Goal: Task Accomplishment & Management: Manage account settings

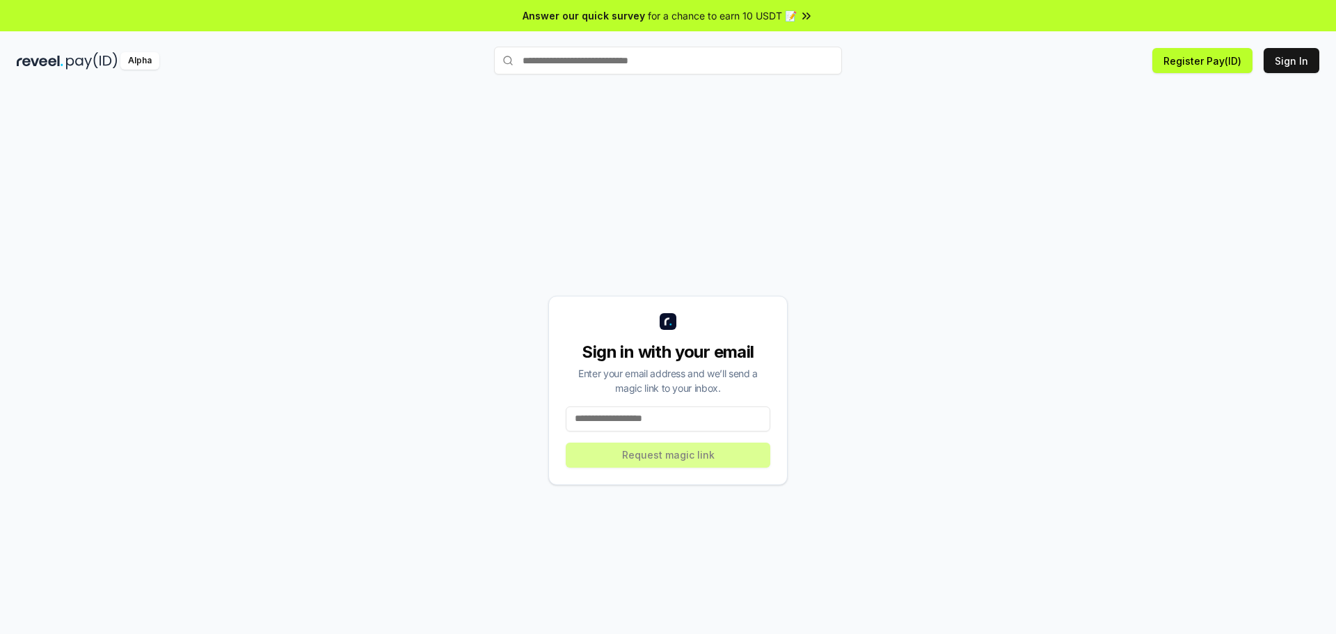
click at [629, 423] on input at bounding box center [668, 418] width 205 height 25
type input "*"
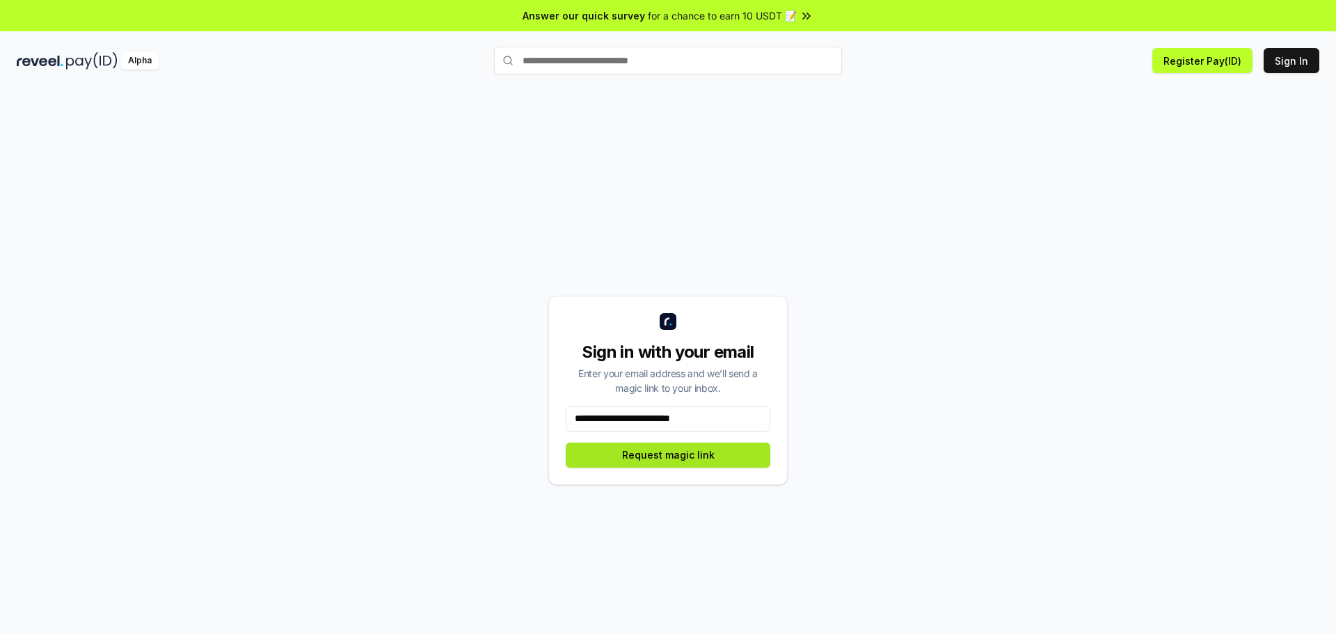
type input "**********"
click at [652, 459] on button "Request magic link" at bounding box center [668, 454] width 205 height 25
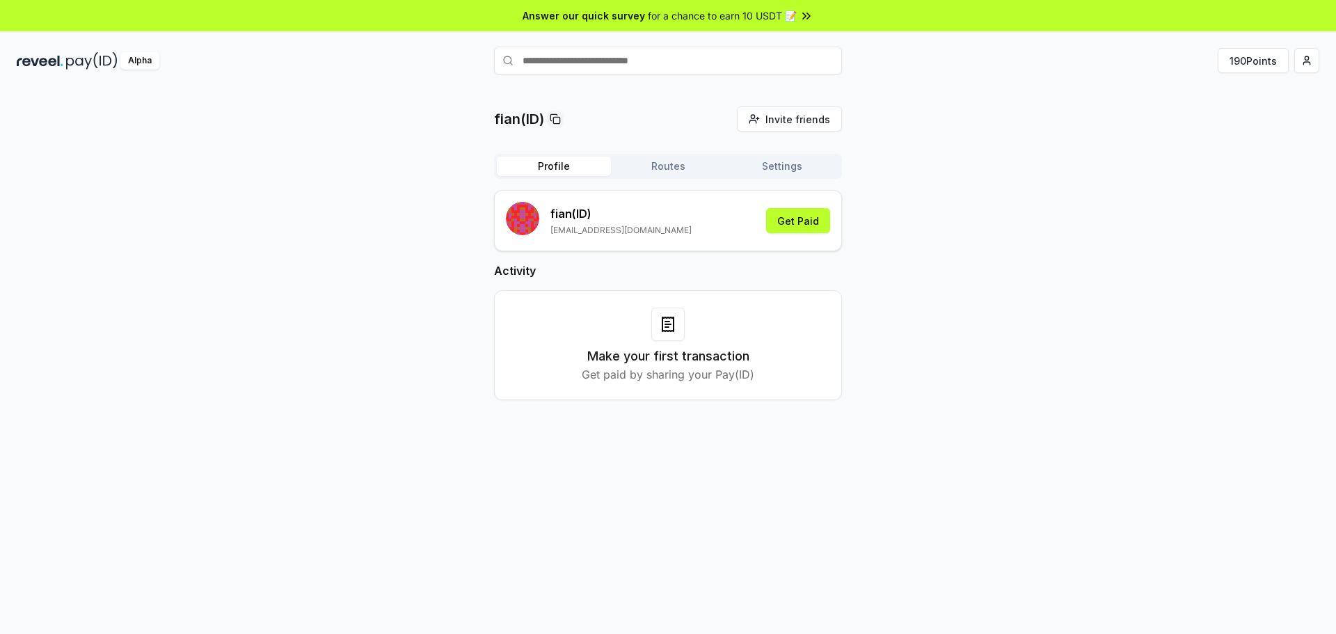
click at [666, 173] on button "Routes" at bounding box center [668, 166] width 114 height 19
click at [552, 167] on button "Profile" at bounding box center [554, 166] width 114 height 19
click at [791, 218] on button "Get Paid" at bounding box center [798, 220] width 64 height 25
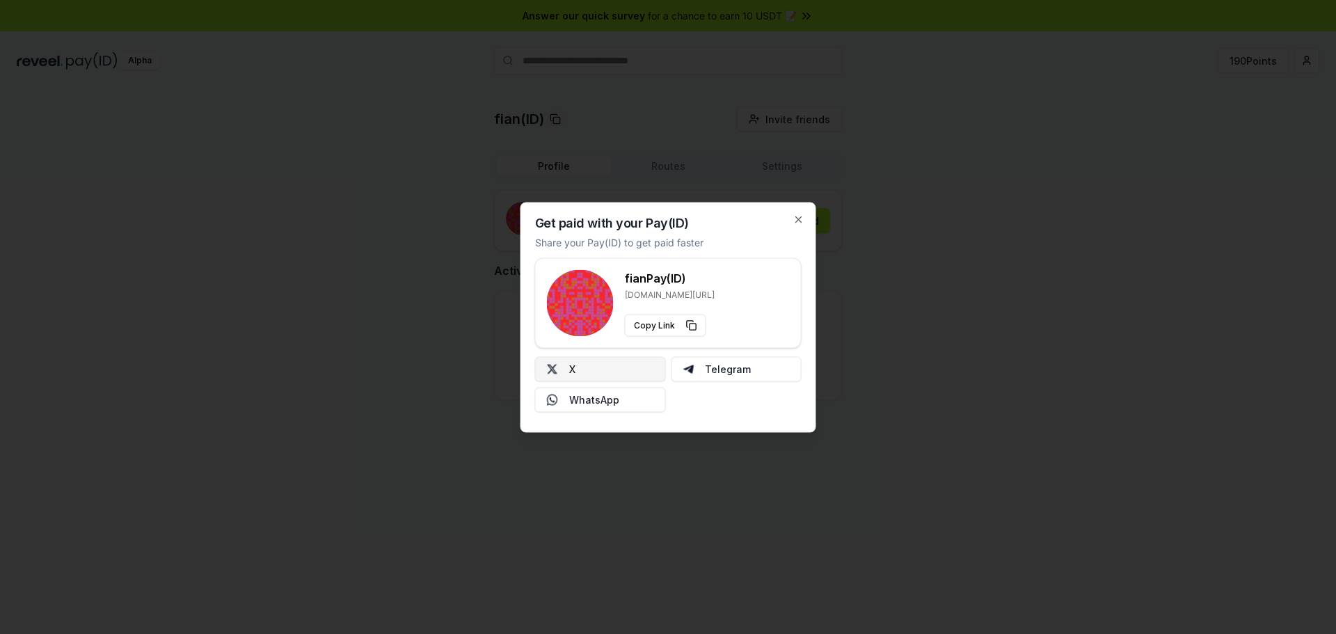
click at [579, 371] on button "X" at bounding box center [600, 368] width 131 height 25
click at [872, 301] on div at bounding box center [668, 317] width 1336 height 634
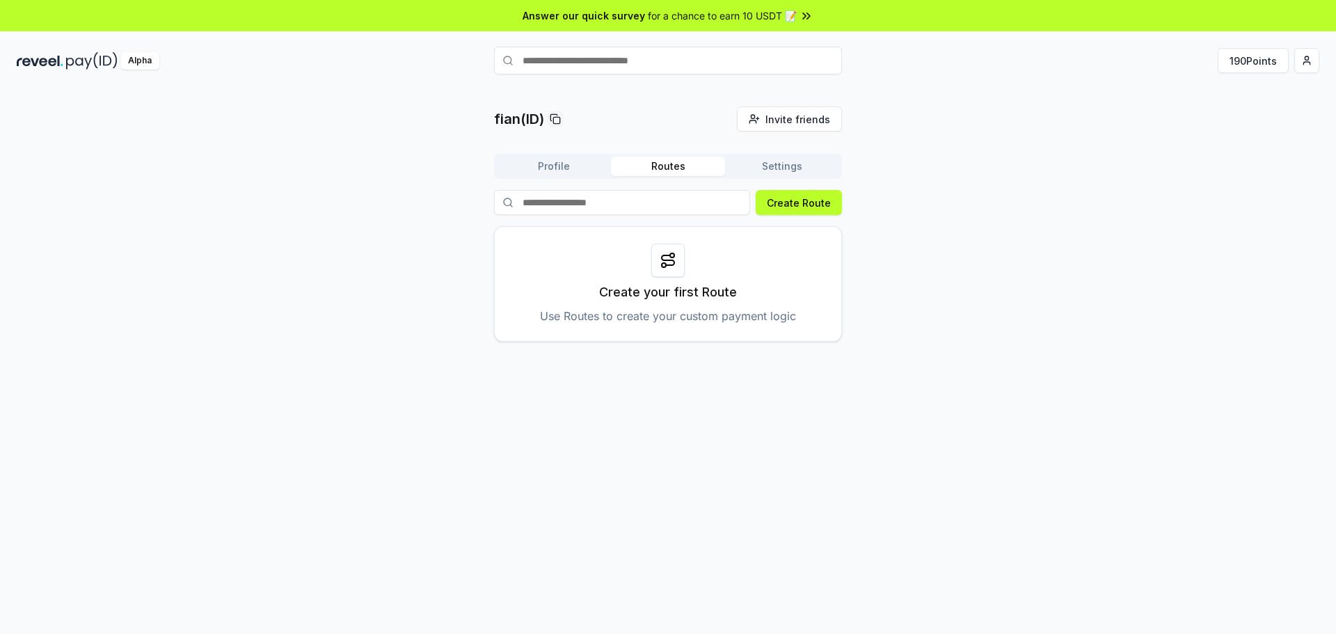
click at [651, 167] on button "Routes" at bounding box center [668, 166] width 114 height 19
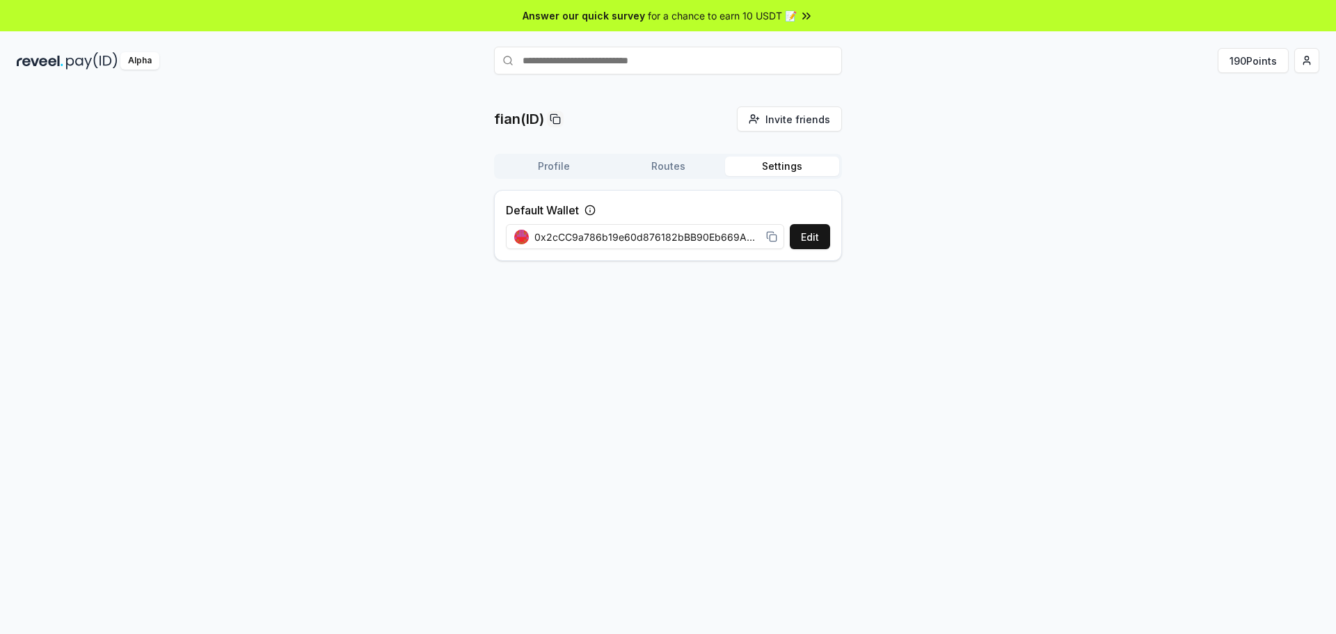
click at [776, 168] on button "Settings" at bounding box center [782, 166] width 114 height 19
click at [808, 238] on button "Edit" at bounding box center [810, 236] width 40 height 25
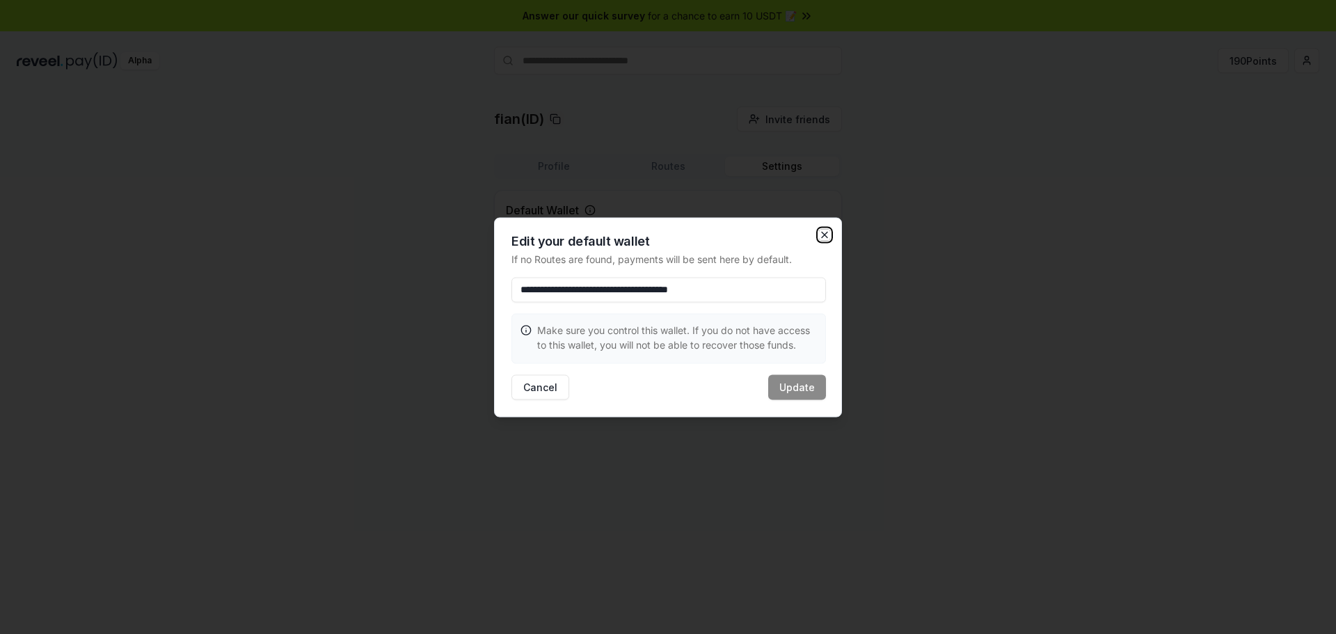
click at [824, 237] on icon "button" at bounding box center [824, 234] width 11 height 11
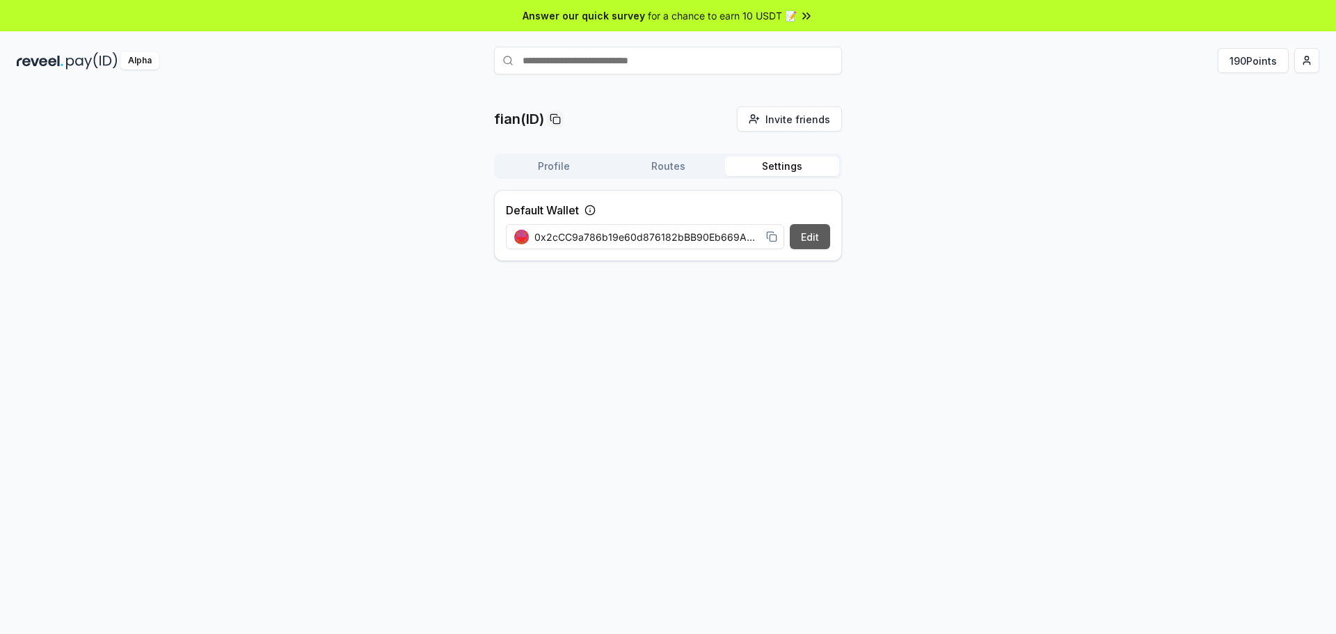
click at [808, 241] on button "Edit" at bounding box center [810, 236] width 40 height 25
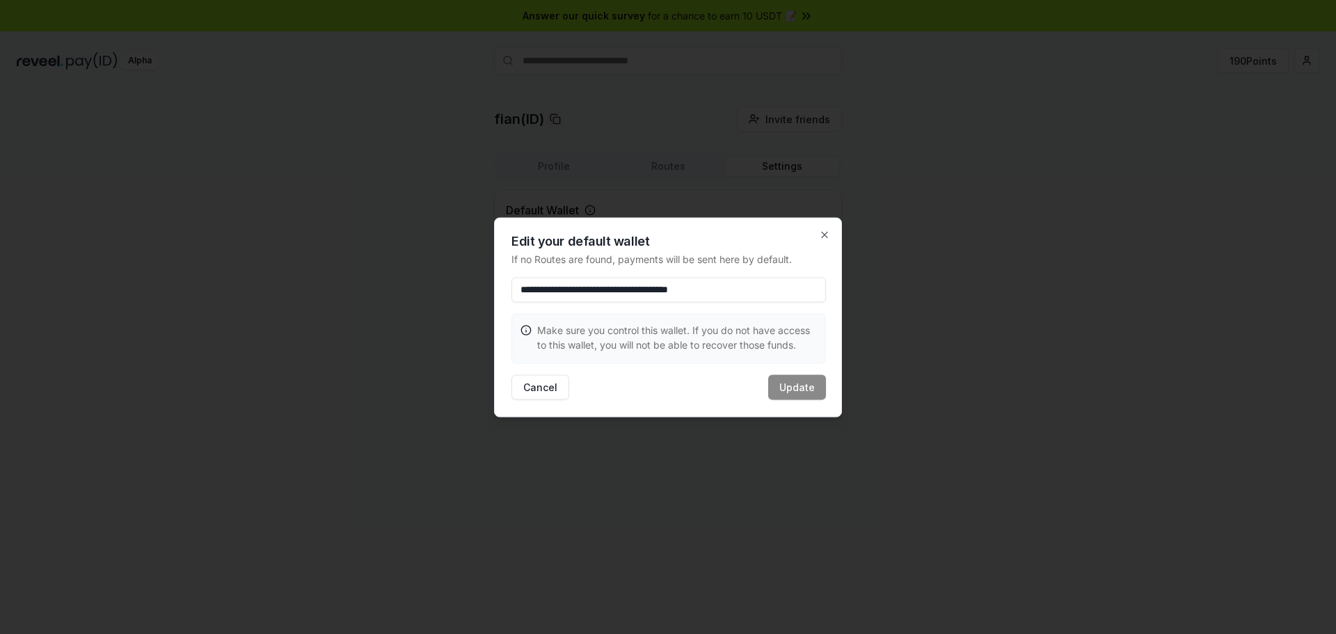
click at [825, 227] on div "**********" at bounding box center [668, 317] width 348 height 200
click at [824, 234] on icon "button" at bounding box center [824, 234] width 11 height 11
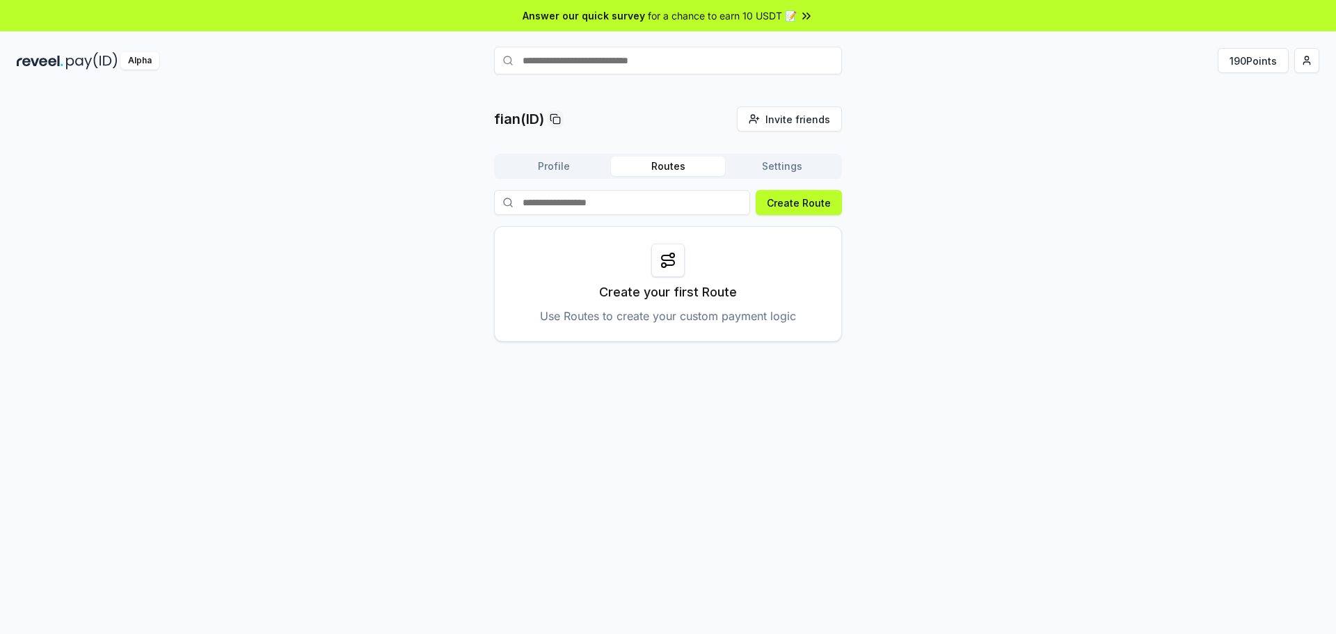
click at [681, 166] on button "Routes" at bounding box center [668, 166] width 114 height 19
click at [570, 166] on button "Profile" at bounding box center [554, 166] width 114 height 19
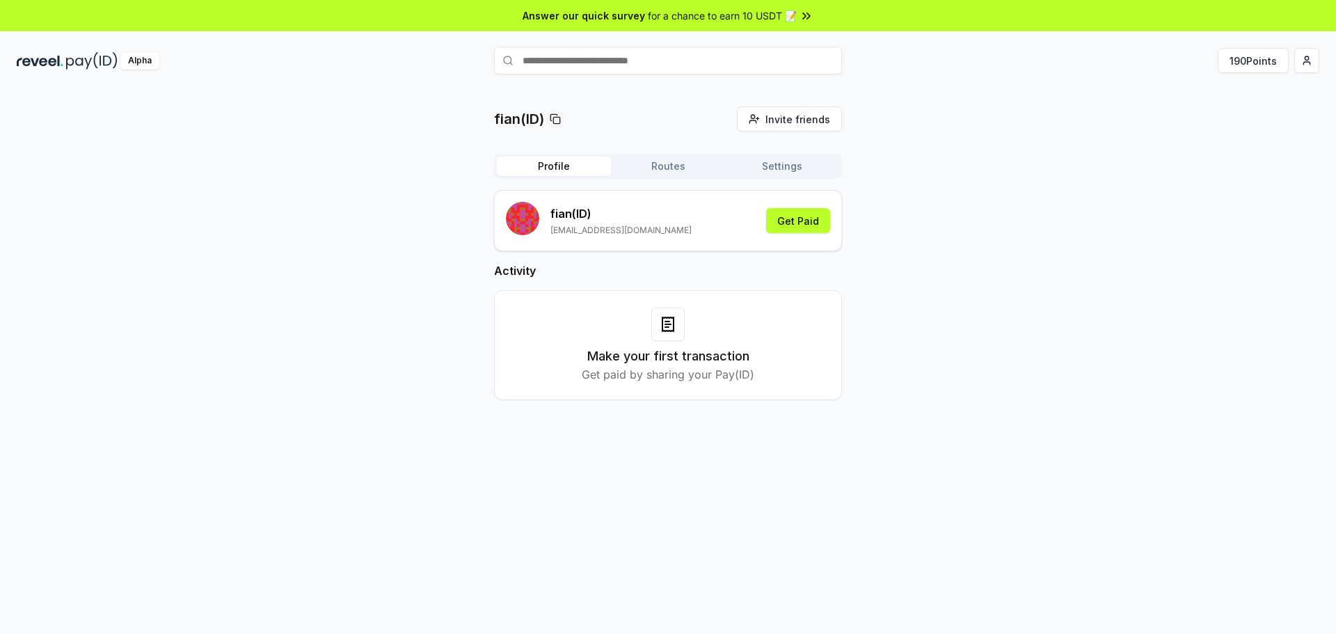
click at [675, 161] on button "Routes" at bounding box center [668, 166] width 114 height 19
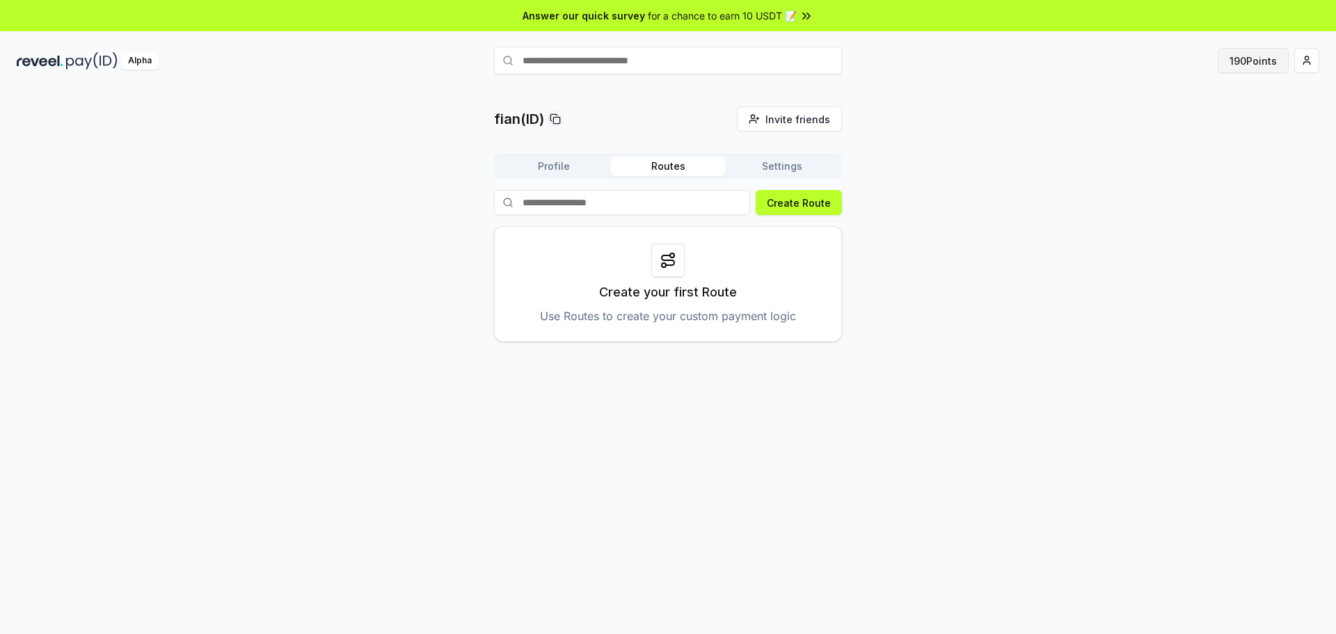
click at [1273, 63] on button "190 Points" at bounding box center [1252, 60] width 71 height 25
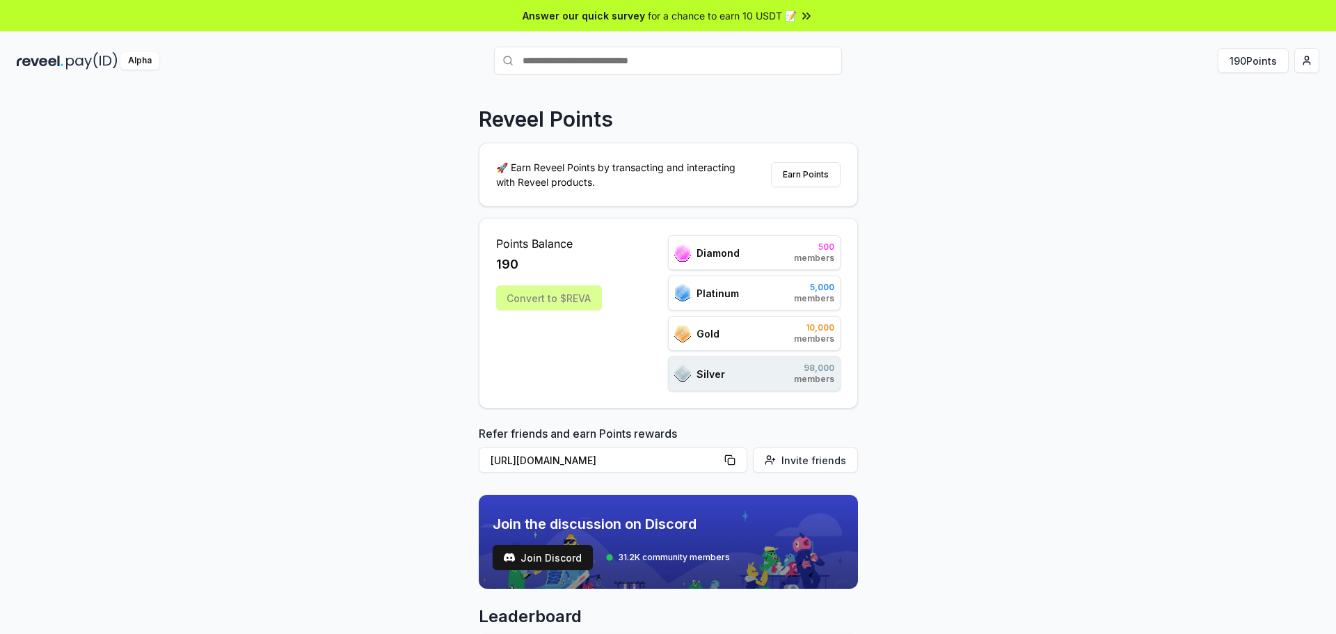
click at [771, 377] on div "Silver 98,000 members" at bounding box center [754, 373] width 173 height 35
click at [790, 323] on div "Gold 10,000 members" at bounding box center [754, 333] width 173 height 35
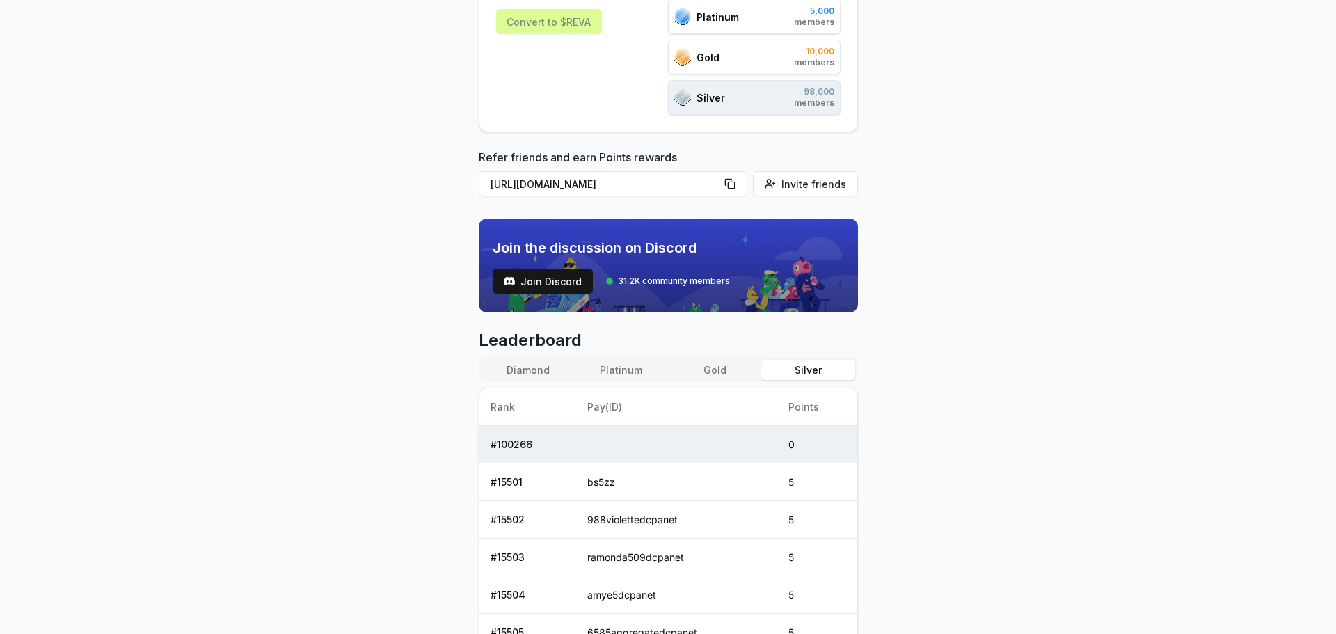
scroll to position [278, 0]
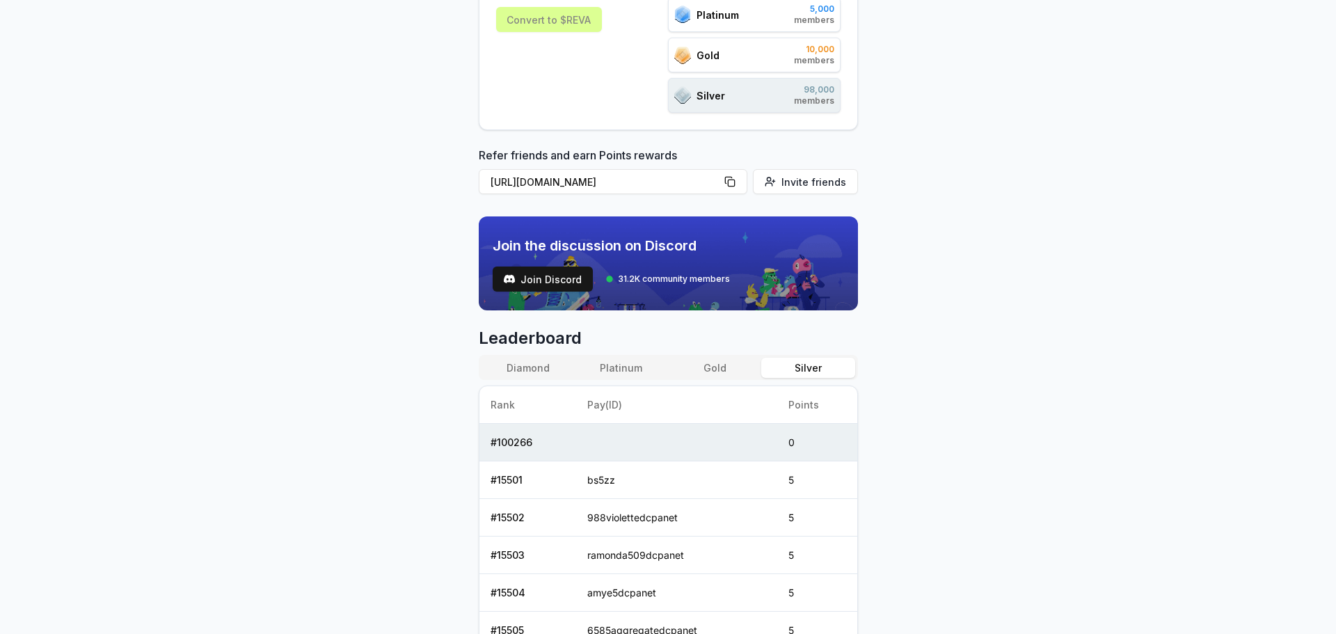
click at [524, 362] on button "Diamond" at bounding box center [527, 368] width 93 height 20
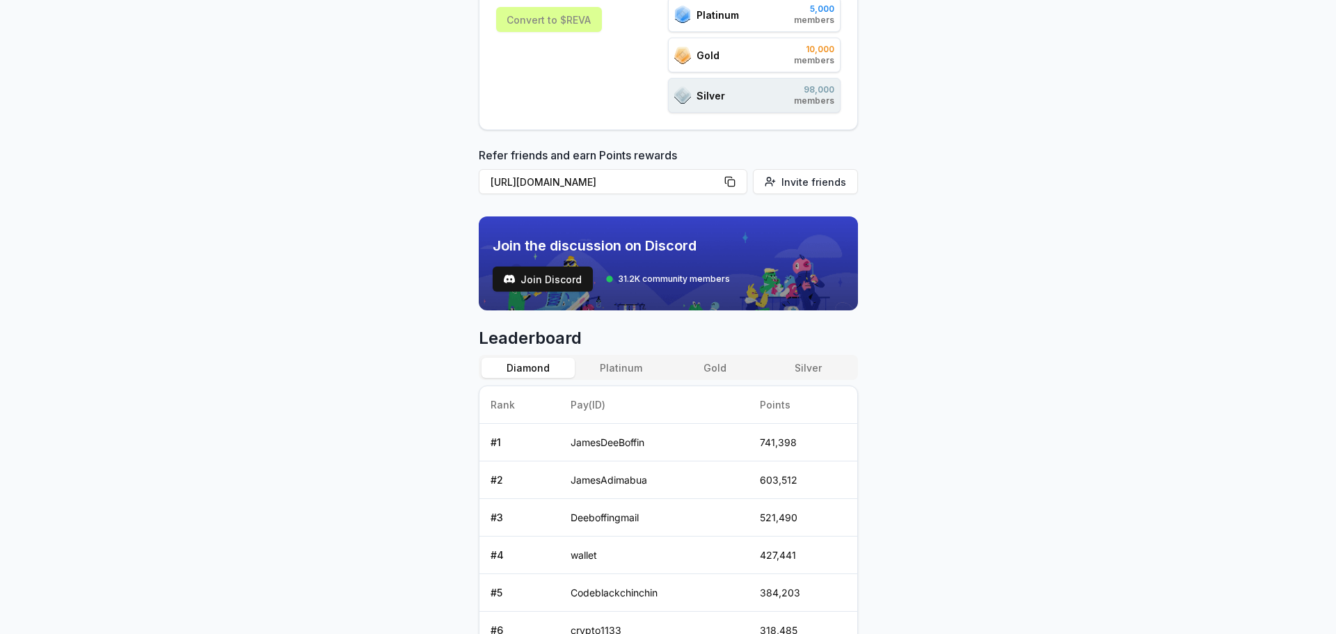
click at [825, 367] on button "Silver" at bounding box center [807, 368] width 93 height 20
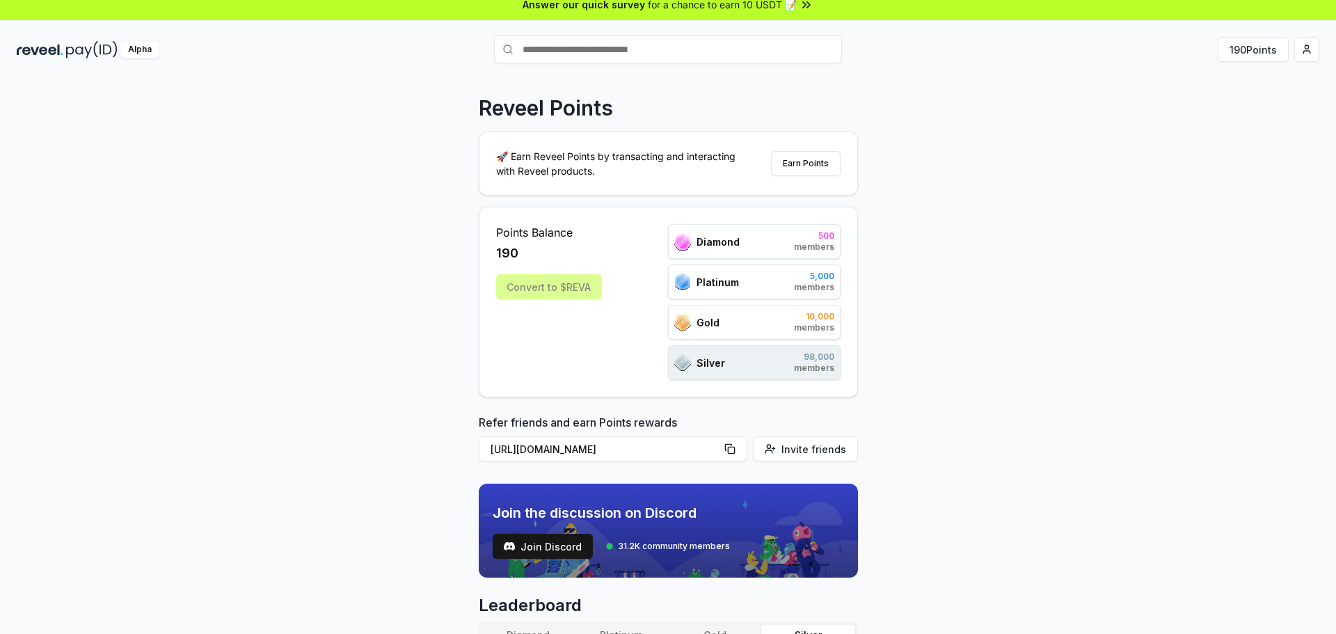
scroll to position [0, 0]
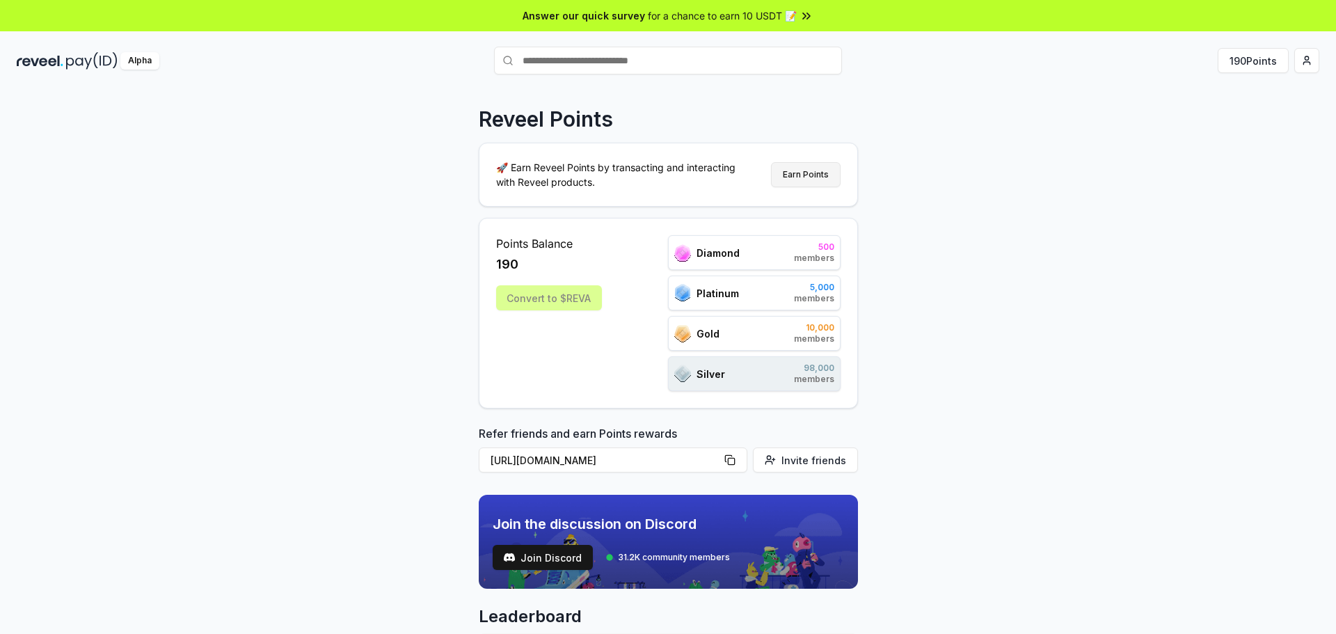
click at [824, 180] on button "Earn Points" at bounding box center [806, 174] width 70 height 25
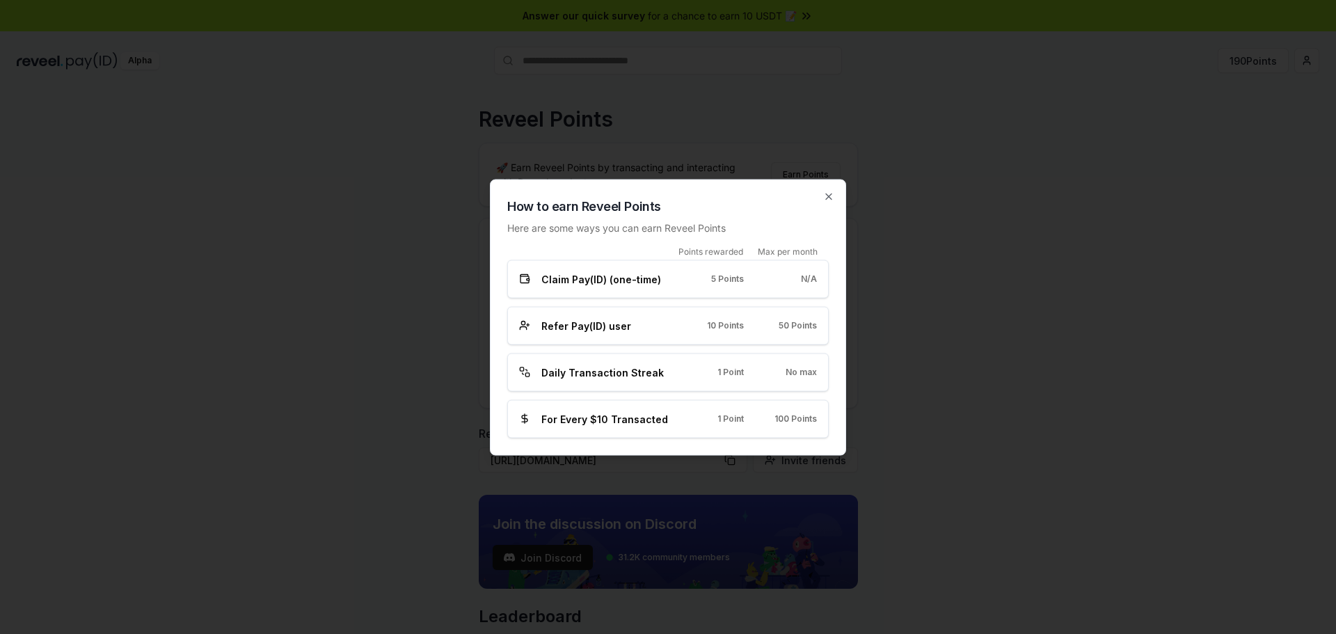
click at [796, 279] on div "N/A" at bounding box center [791, 278] width 51 height 11
click at [707, 281] on div "5 Points" at bounding box center [718, 278] width 51 height 11
click at [731, 418] on span "1 Point" at bounding box center [730, 418] width 26 height 11
click at [732, 418] on span "1 Point" at bounding box center [730, 418] width 26 height 11
drag, startPoint x: 606, startPoint y: 323, endPoint x: 614, endPoint y: 323, distance: 7.7
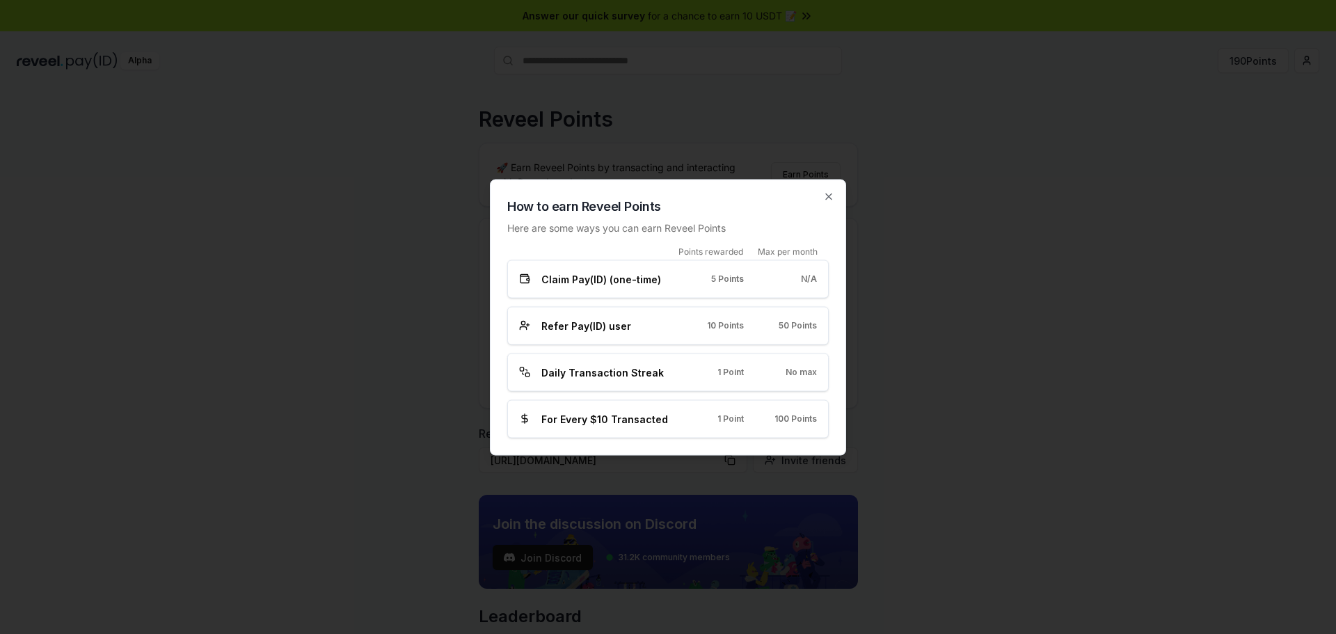
click at [607, 323] on span "Refer Pay(ID) user" at bounding box center [586, 325] width 90 height 15
click at [737, 327] on span "10 Points" at bounding box center [725, 325] width 37 height 11
click at [828, 198] on icon "button" at bounding box center [828, 196] width 11 height 11
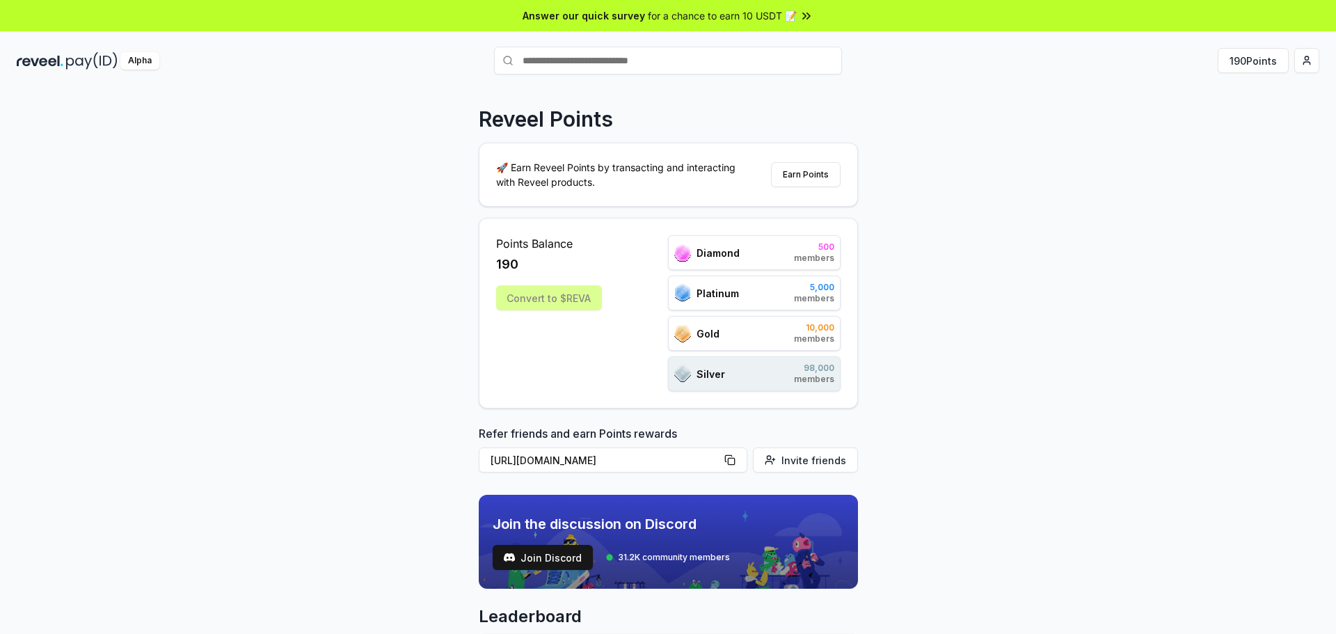
click at [655, 66] on input "text" at bounding box center [668, 61] width 348 height 28
type input "******"
click at [834, 89] on span "Pay" at bounding box center [822, 87] width 26 height 21
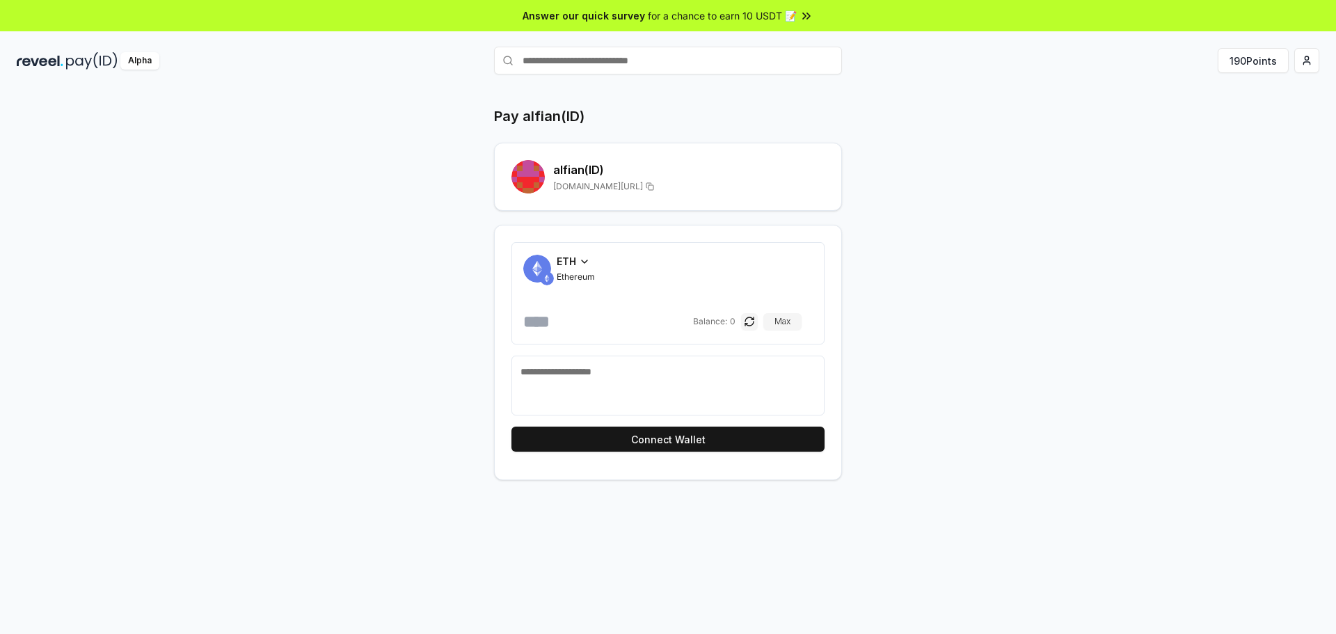
click at [723, 10] on span "for a chance to earn 10 USDT 📝" at bounding box center [722, 15] width 149 height 15
click at [1297, 61] on html "Answer our quick survey for a chance to earn 10 USDT 📝 Alpha 190 Points Pay alf…" at bounding box center [668, 317] width 1336 height 634
click at [917, 205] on html "Answer our quick survey for a chance to earn 10 USDT 📝 Alpha 190 Points Pay alf…" at bounding box center [668, 317] width 1336 height 634
click at [1322, 67] on div "Alpha 190 Points" at bounding box center [668, 60] width 1336 height 36
click at [1318, 63] on html "Answer our quick survey for a chance to earn 10 USDT 📝 Alpha 190 Points Pay alf…" at bounding box center [668, 317] width 1336 height 634
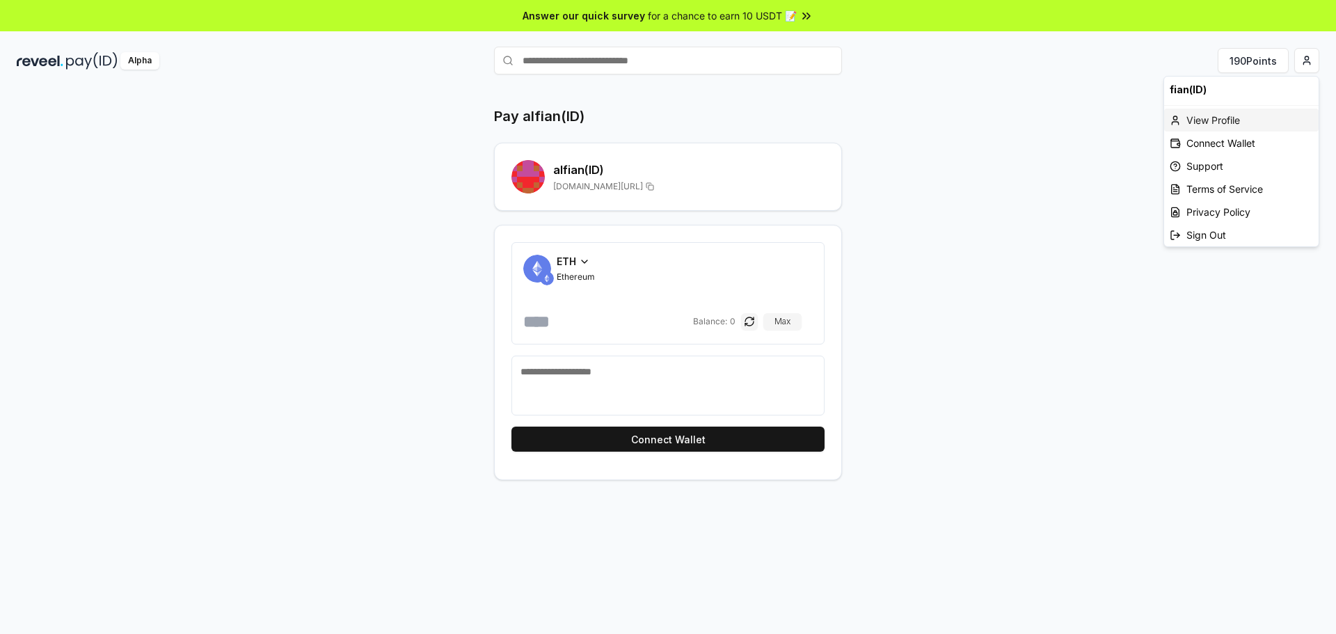
click at [1258, 123] on div "View Profile" at bounding box center [1241, 120] width 154 height 23
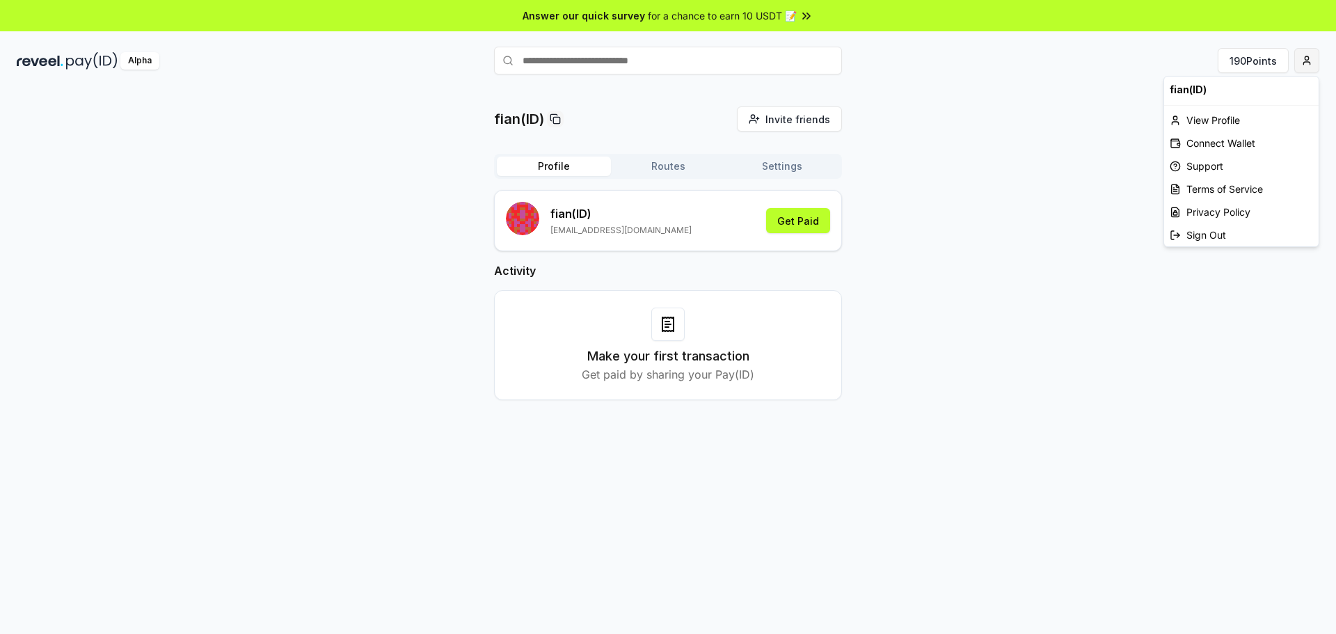
click at [1311, 61] on html "Answer our quick survey for a chance to earn 10 USDT 📝 Alpha 190 Points fian(ID…" at bounding box center [668, 317] width 1336 height 634
click at [1223, 142] on div "Connect Wallet" at bounding box center [1241, 142] width 154 height 23
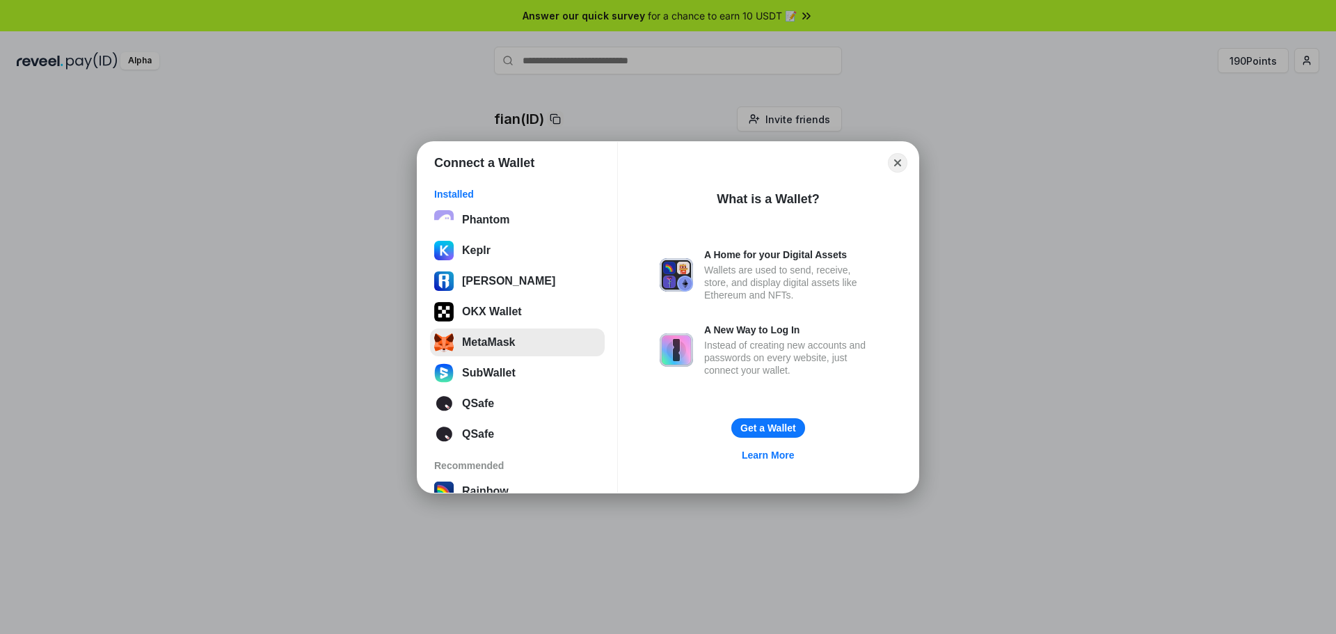
click at [489, 343] on button "MetaMask" at bounding box center [517, 342] width 175 height 28
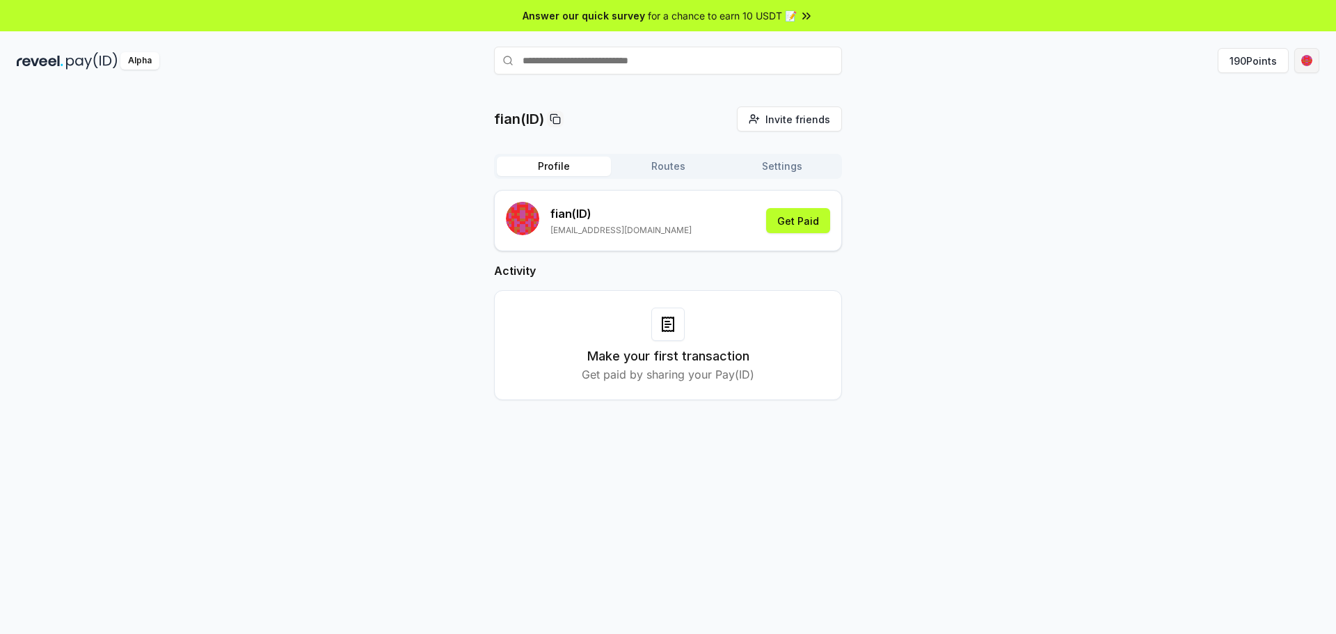
click at [1309, 57] on html "Answer our quick survey for a chance to earn 10 USDT 📝 Alpha 190 Points fian(ID…" at bounding box center [668, 317] width 1336 height 634
click at [1191, 92] on div "fian(ID)" at bounding box center [1241, 90] width 154 height 26
click at [1251, 90] on div "fian(ID)" at bounding box center [1241, 90] width 154 height 26
click at [1228, 156] on div "View Profile" at bounding box center [1241, 150] width 154 height 23
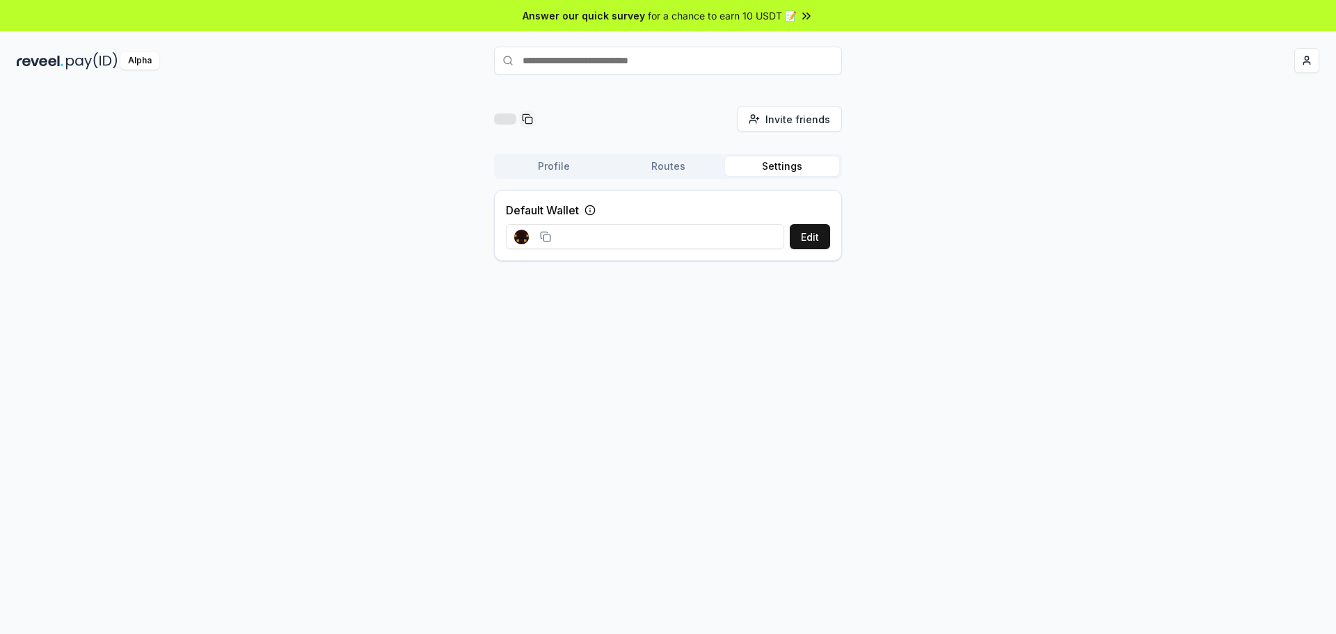
click at [775, 169] on button "Settings" at bounding box center [782, 166] width 114 height 19
click at [66, 60] on img at bounding box center [91, 60] width 51 height 17
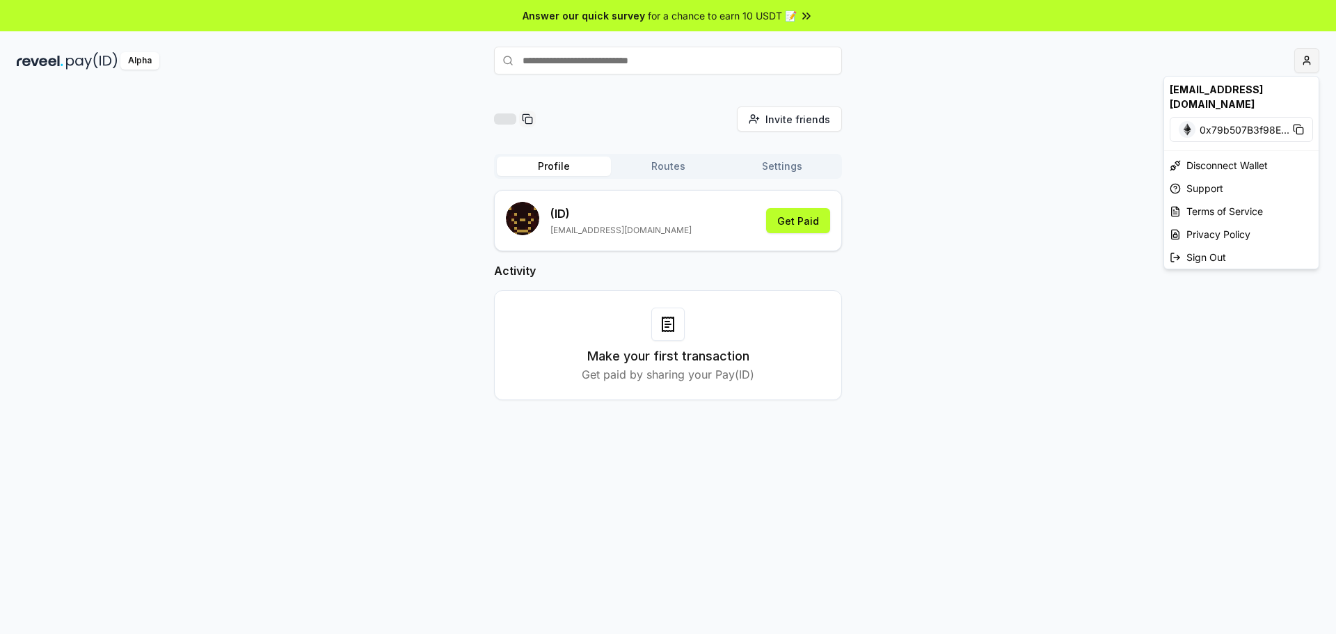
click at [1306, 67] on html "Answer our quick survey for a chance to earn 10 USDT 📝 Alpha Invite friends Inv…" at bounding box center [668, 317] width 1336 height 634
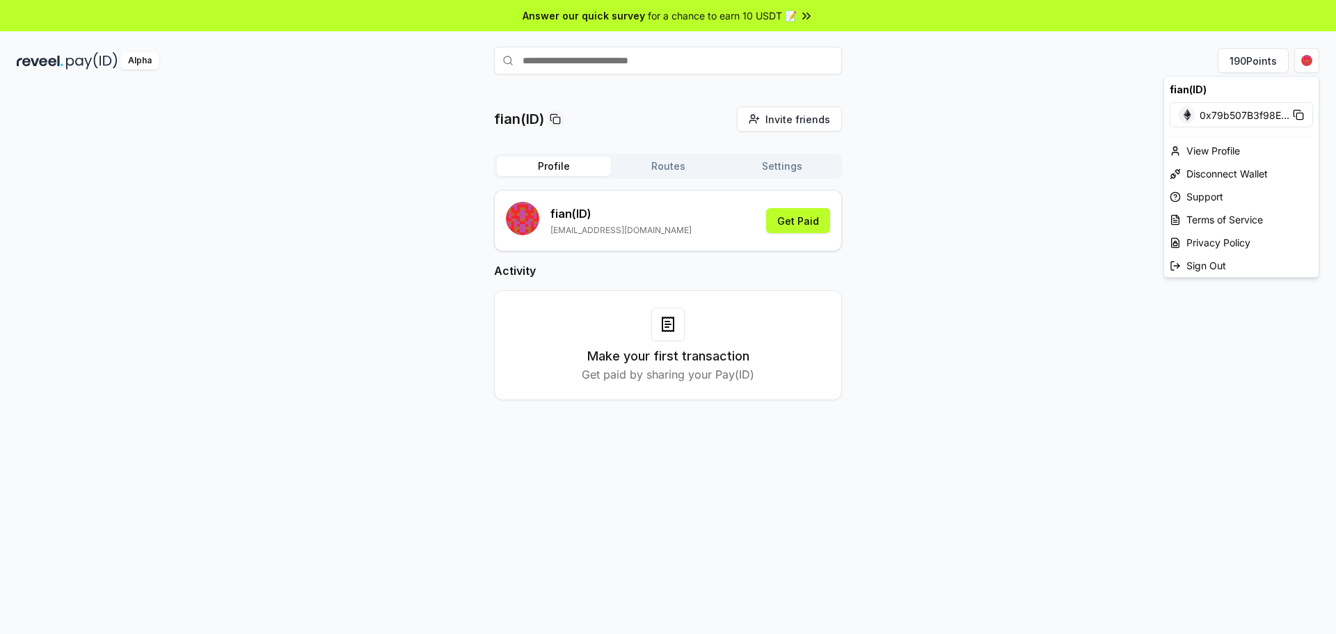
click at [1014, 261] on html "Answer our quick survey for a chance to earn 10 USDT 📝 Alpha 190 Points fian(ID…" at bounding box center [668, 317] width 1336 height 634
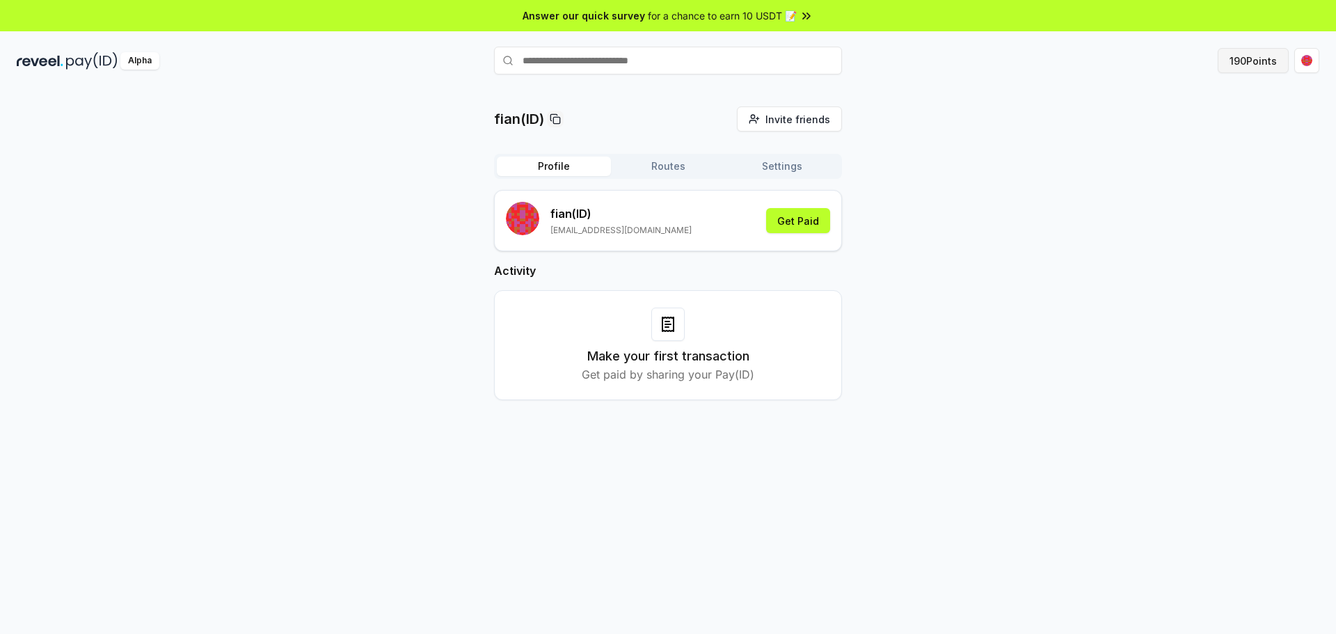
click at [1244, 61] on button "190 Points" at bounding box center [1252, 60] width 71 height 25
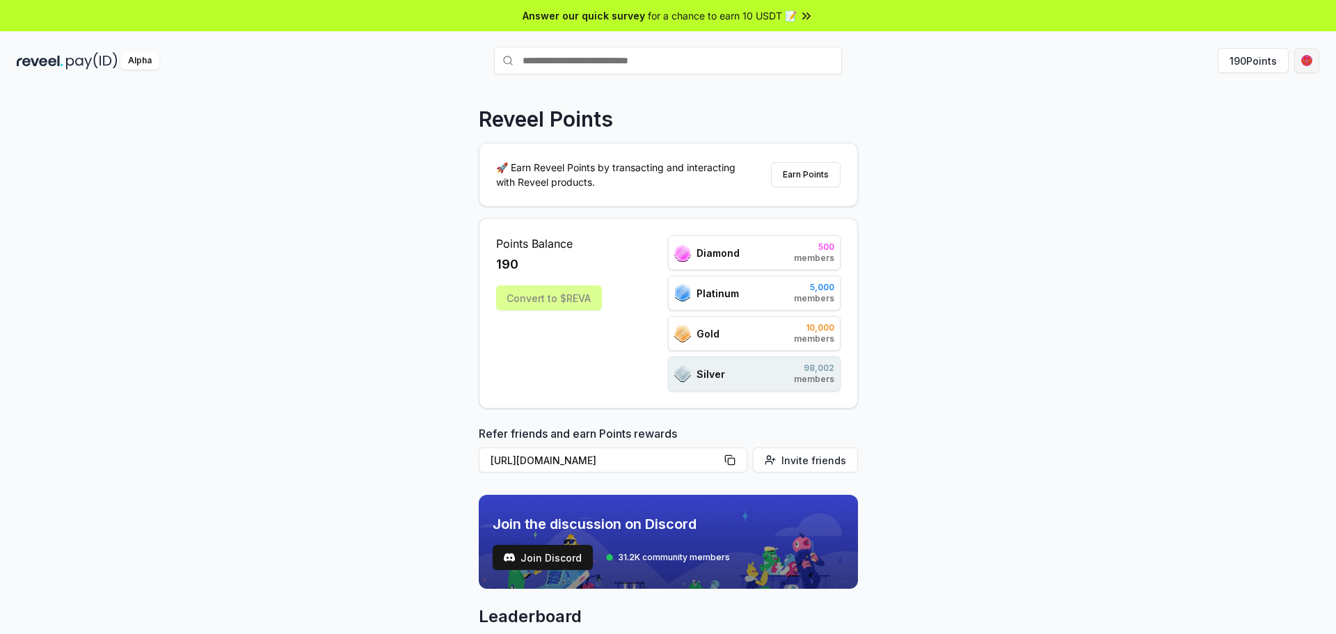
click at [1308, 71] on html "Answer our quick survey for a chance to earn 10 USDT 📝 Alpha 190 Points Reveel …" at bounding box center [668, 317] width 1336 height 634
click at [1226, 148] on div "View Profile" at bounding box center [1241, 150] width 154 height 23
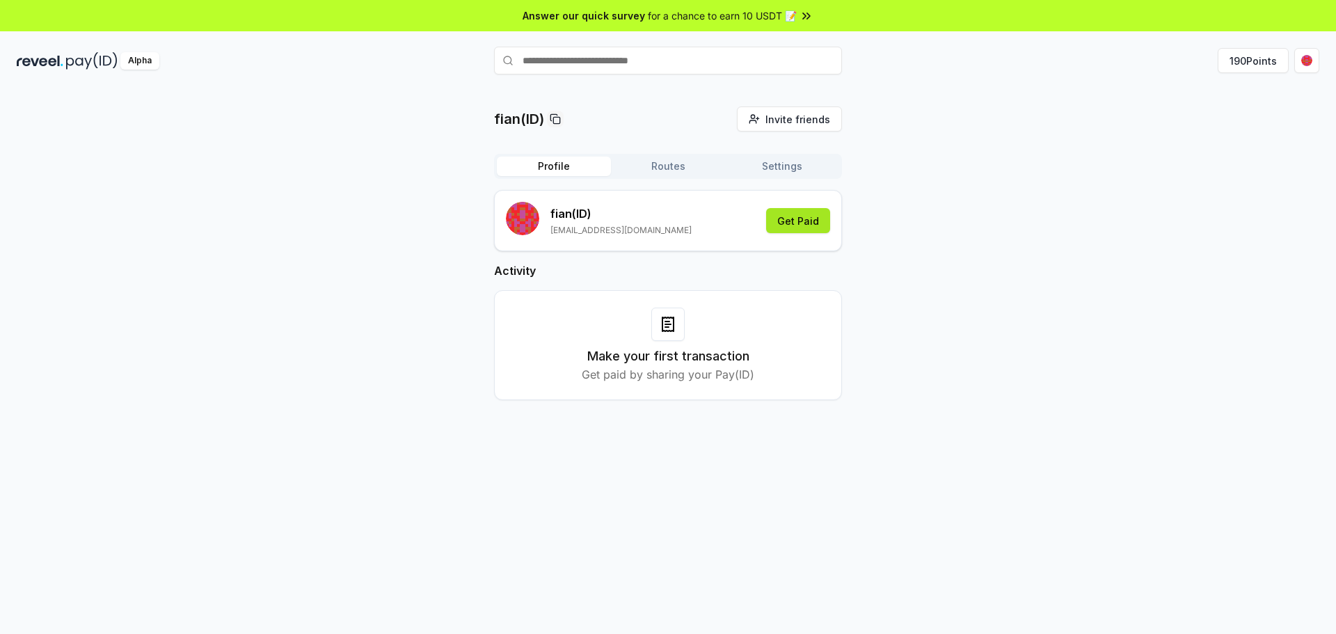
click at [802, 218] on button "Get Paid" at bounding box center [798, 220] width 64 height 25
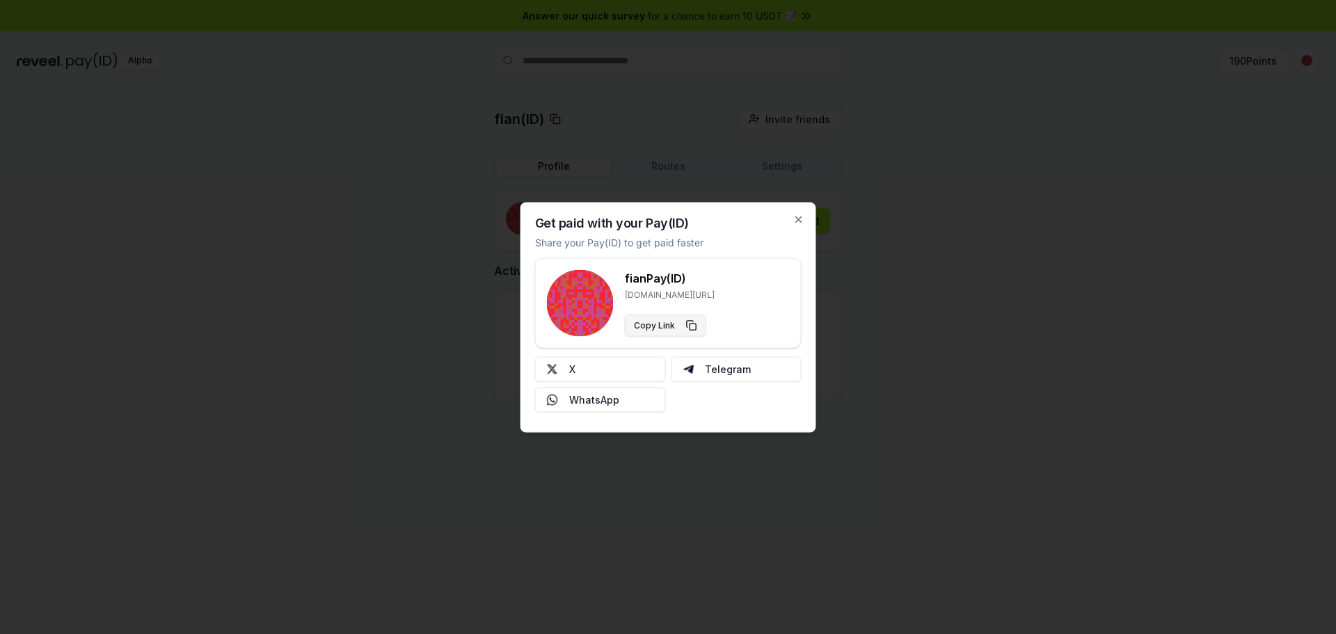
click at [656, 328] on button "Copy Link" at bounding box center [665, 325] width 81 height 22
click at [637, 324] on button "Copy Link" at bounding box center [665, 325] width 81 height 22
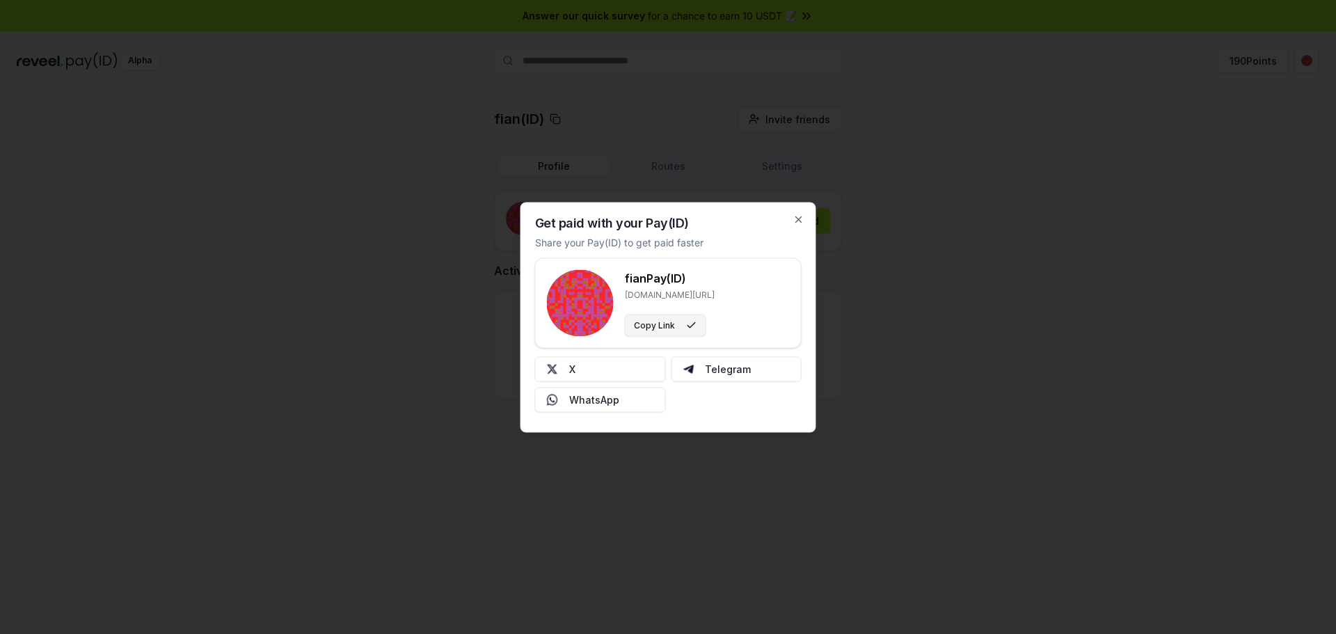
click at [637, 324] on button "Copy Link" at bounding box center [665, 325] width 81 height 22
click at [806, 225] on div "Get paid with your Pay(ID) Share your Pay(ID) to get paid faster fian Pay(ID) r…" at bounding box center [668, 317] width 296 height 230
click at [806, 219] on div "Get paid with your Pay(ID) Share your Pay(ID) to get paid faster fian Pay(ID) r…" at bounding box center [668, 317] width 296 height 230
click at [802, 221] on icon "button" at bounding box center [798, 219] width 11 height 11
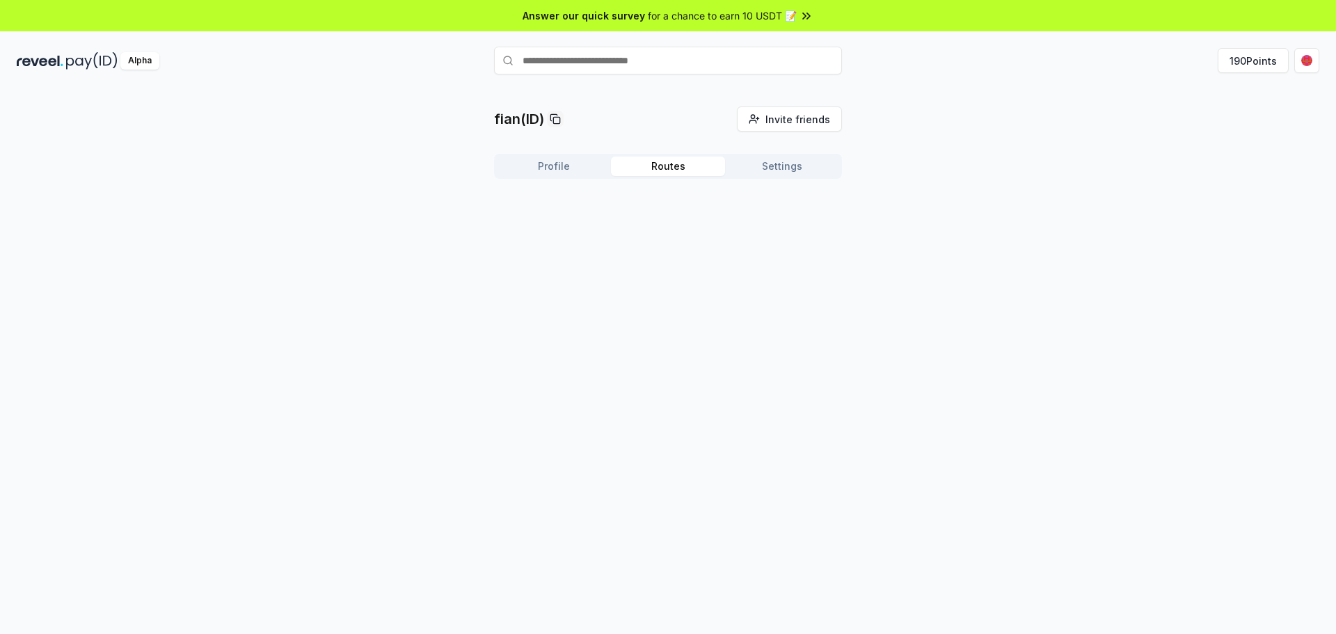
click at [649, 163] on button "Routes" at bounding box center [668, 166] width 114 height 19
click at [790, 163] on button "Settings" at bounding box center [782, 166] width 114 height 19
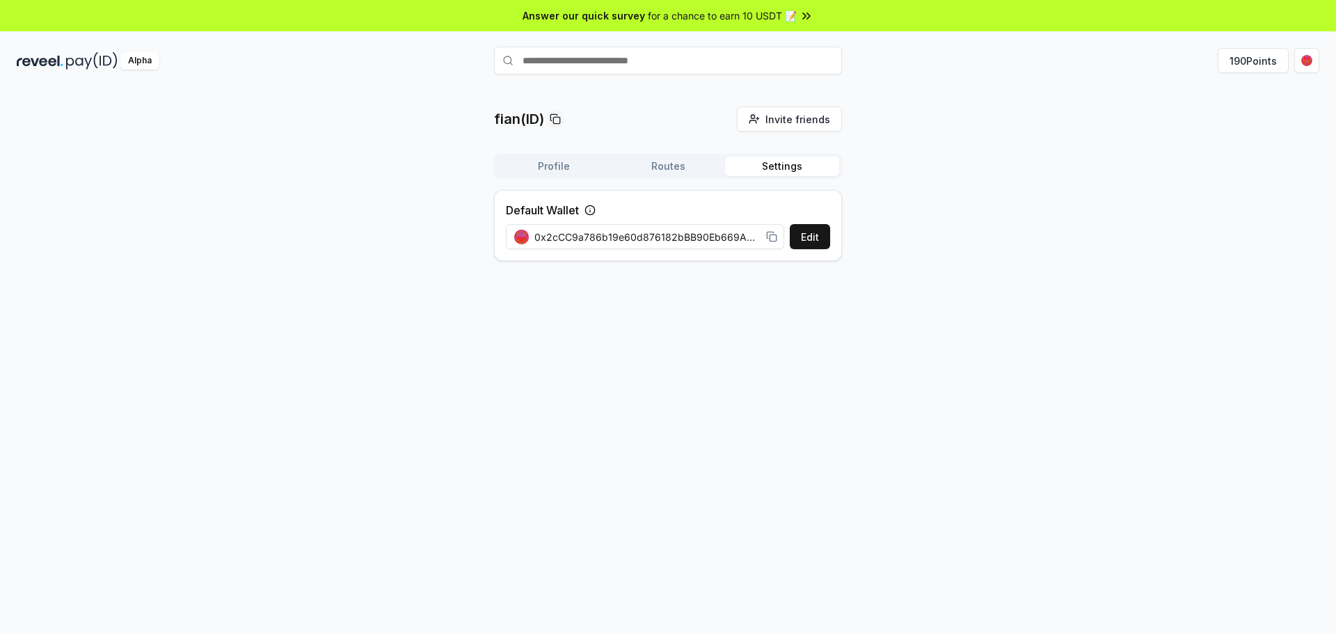
click at [648, 179] on div "Profile Routes Settings Default Wallet Edit 0x2cCC9a786b19e60d876182bBB90Eb669A…" at bounding box center [668, 213] width 348 height 118
click at [678, 162] on button "Routes" at bounding box center [668, 166] width 114 height 19
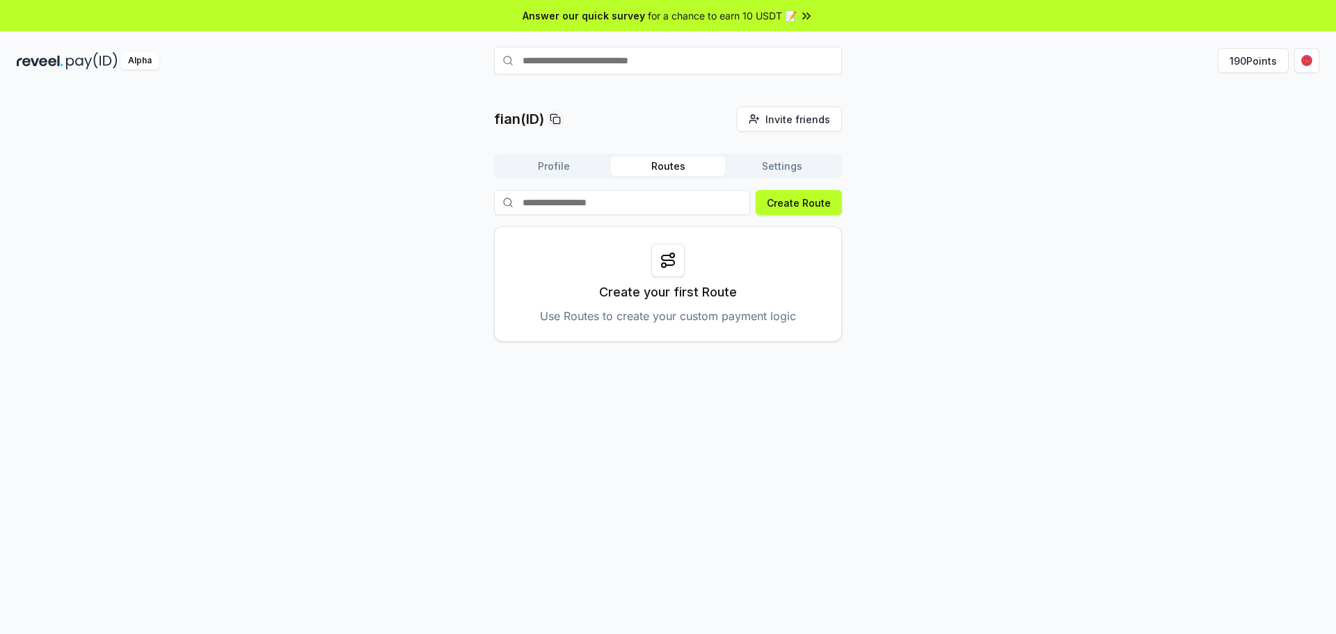
click at [552, 189] on div "Profile Routes Settings Create Route Create your first Route Use Routes to crea…" at bounding box center [668, 248] width 348 height 188
click at [551, 165] on button "Profile" at bounding box center [554, 166] width 114 height 19
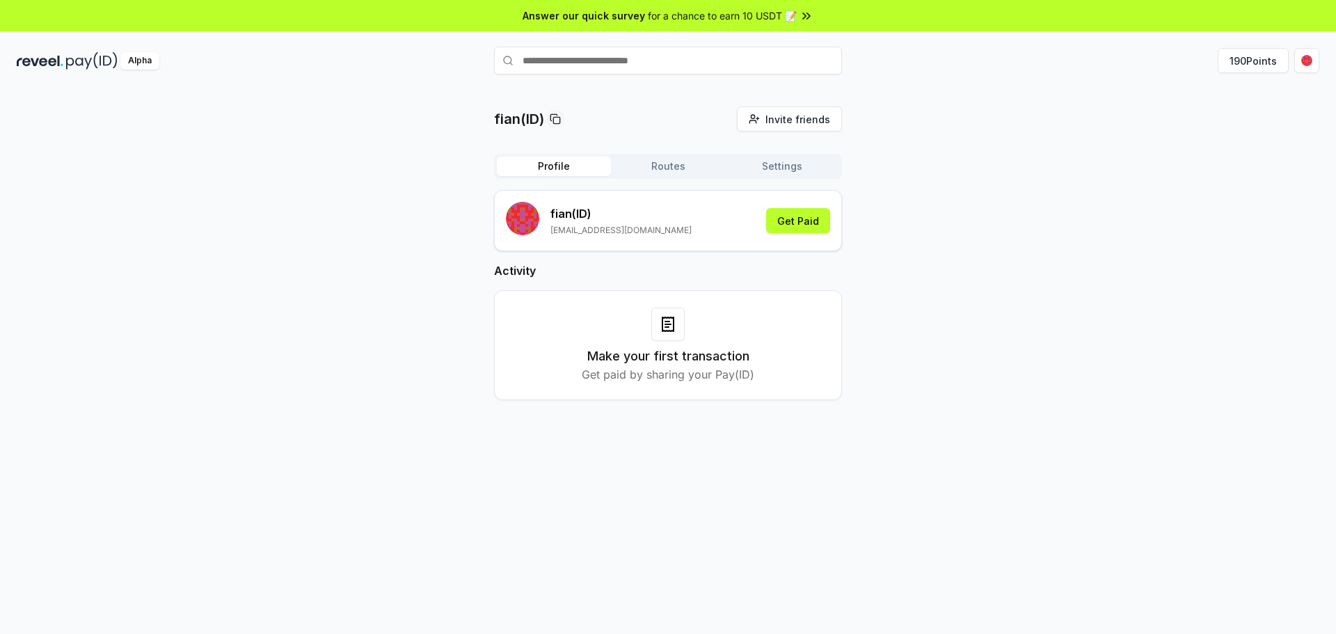
click at [617, 66] on input "text" at bounding box center [668, 61] width 348 height 28
drag, startPoint x: 1056, startPoint y: 95, endPoint x: 1204, endPoint y: 99, distance: 148.2
click at [1066, 99] on div "fian(ID) Invite friends Invite Profile Routes Settings fian (ID) alfianramadhan…" at bounding box center [668, 376] width 1336 height 595
click at [1265, 64] on button "190 Points" at bounding box center [1252, 60] width 71 height 25
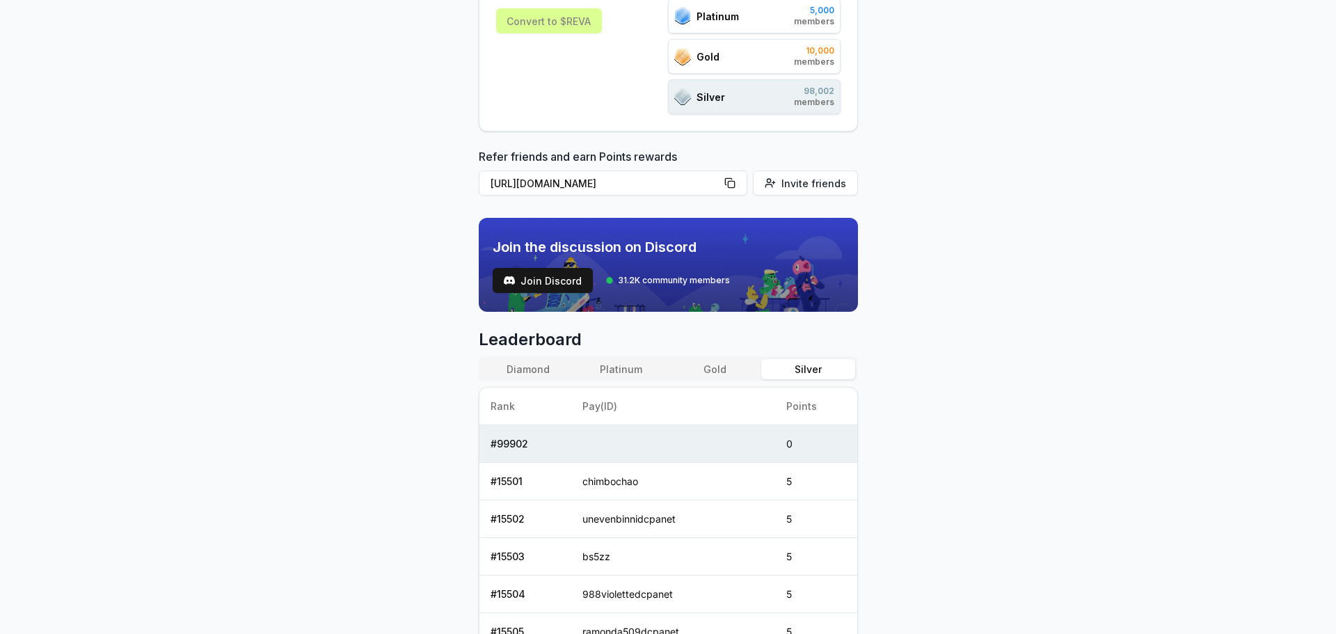
scroll to position [318, 0]
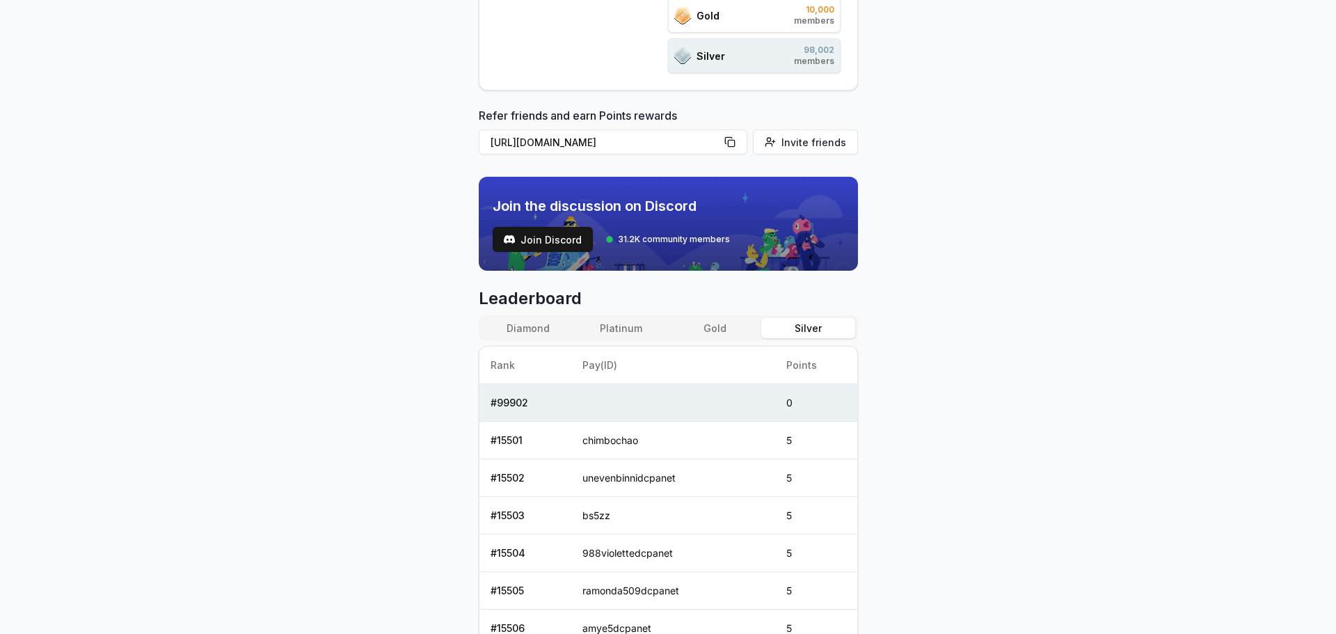
drag, startPoint x: 651, startPoint y: 399, endPoint x: 587, endPoint y: 406, distance: 64.4
click at [649, 400] on td at bounding box center [673, 403] width 204 height 38
drag, startPoint x: 587, startPoint y: 406, endPoint x: 545, endPoint y: 407, distance: 41.8
click at [545, 407] on tr "# 99902 0" at bounding box center [668, 403] width 378 height 38
drag, startPoint x: 485, startPoint y: 404, endPoint x: 494, endPoint y: 401, distance: 9.7
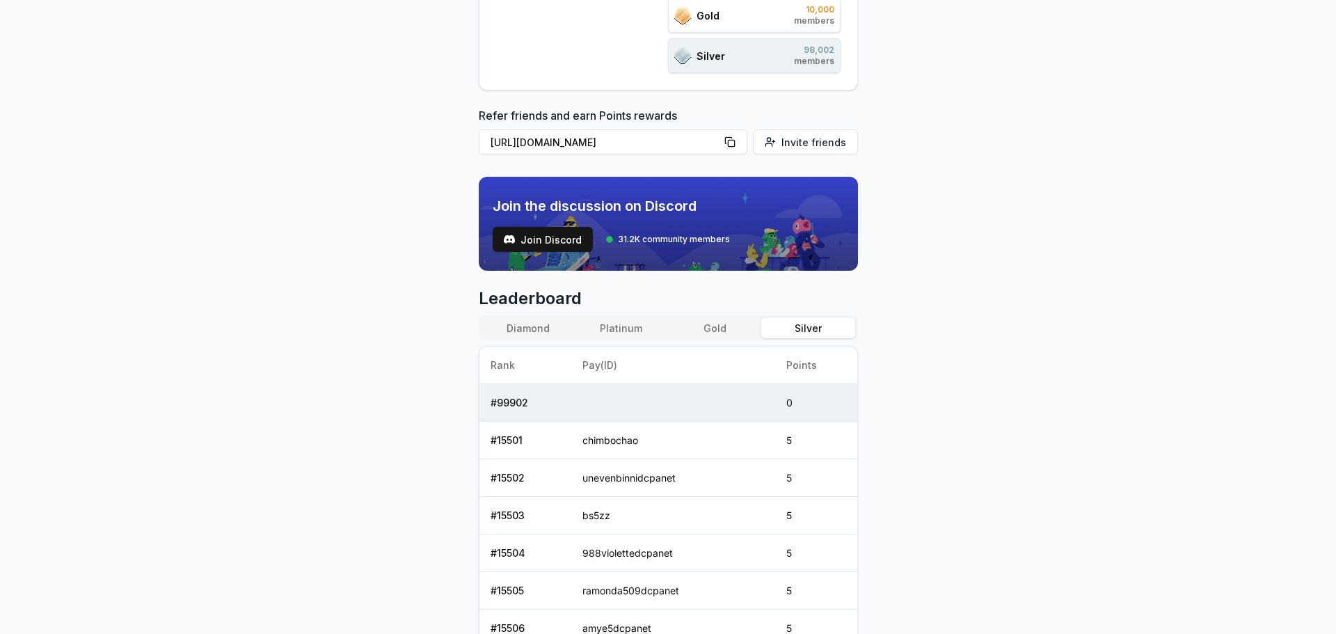
click at [486, 403] on td "# 99902" at bounding box center [525, 403] width 93 height 38
click at [516, 399] on td "# 99902" at bounding box center [525, 403] width 93 height 38
click at [512, 443] on td "# 15501" at bounding box center [525, 441] width 93 height 38
drag, startPoint x: 609, startPoint y: 440, endPoint x: 620, endPoint y: 441, distance: 11.2
click at [611, 440] on td "chimbochao" at bounding box center [673, 441] width 204 height 38
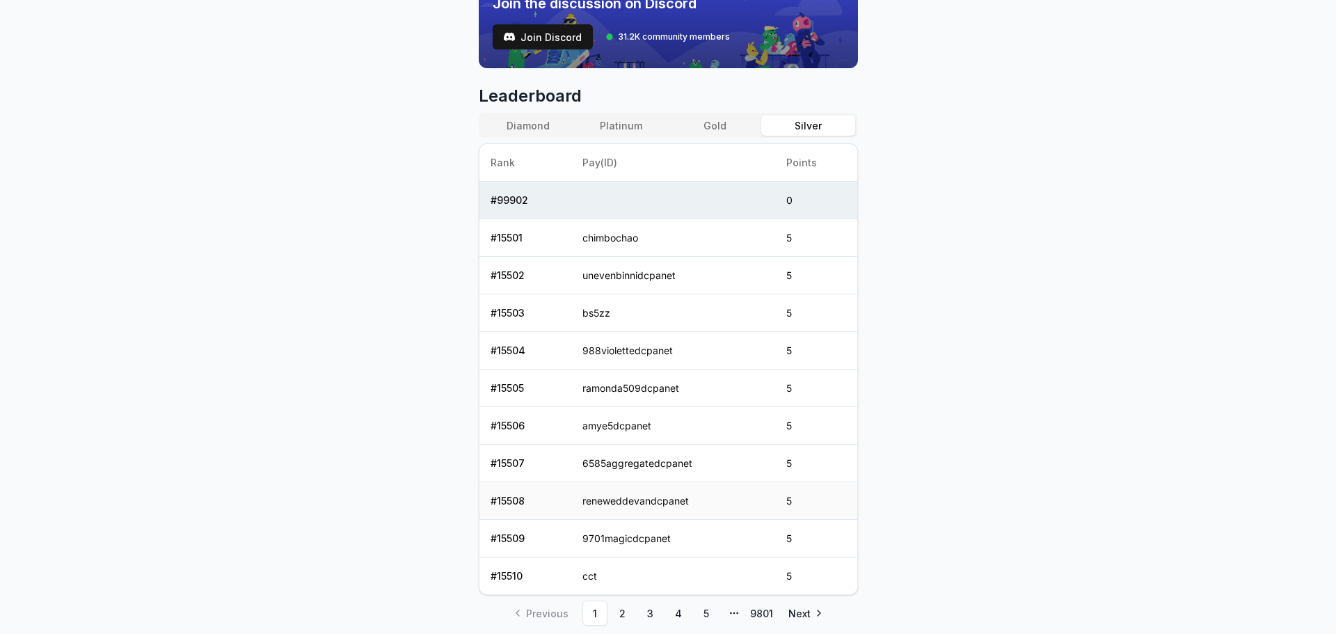
scroll to position [568, 0]
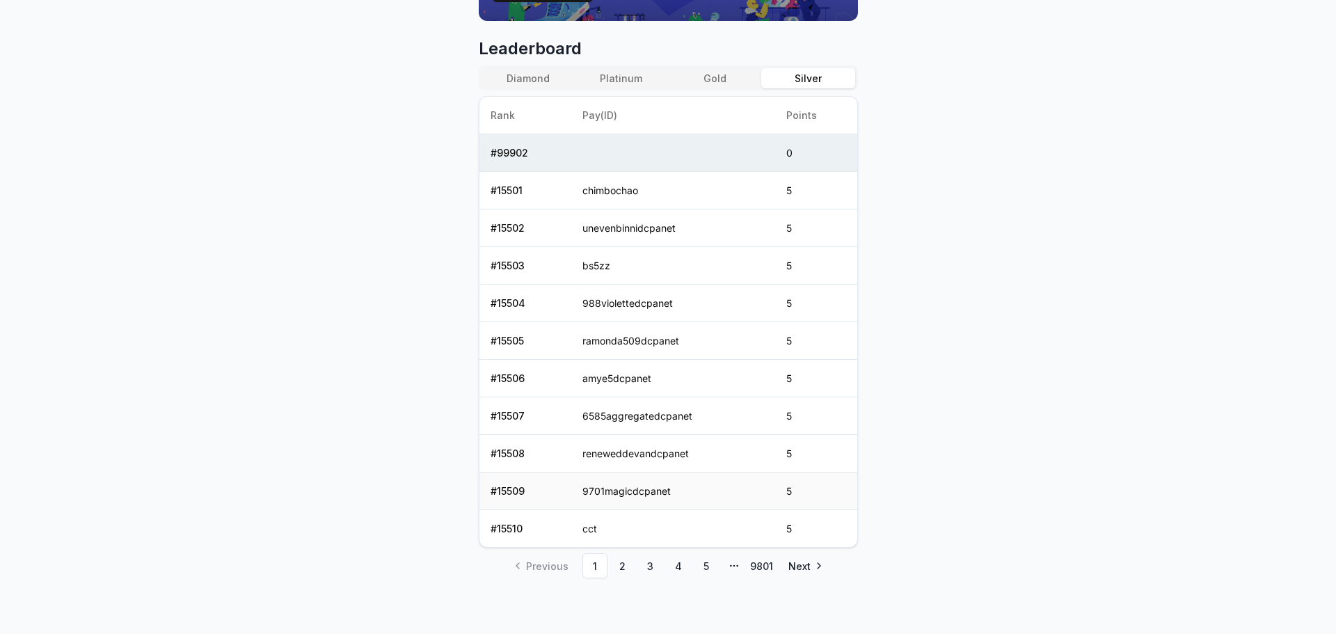
click at [625, 481] on td "9701magicdcpanet" at bounding box center [673, 491] width 204 height 38
click at [772, 563] on link "9801" at bounding box center [761, 565] width 25 height 25
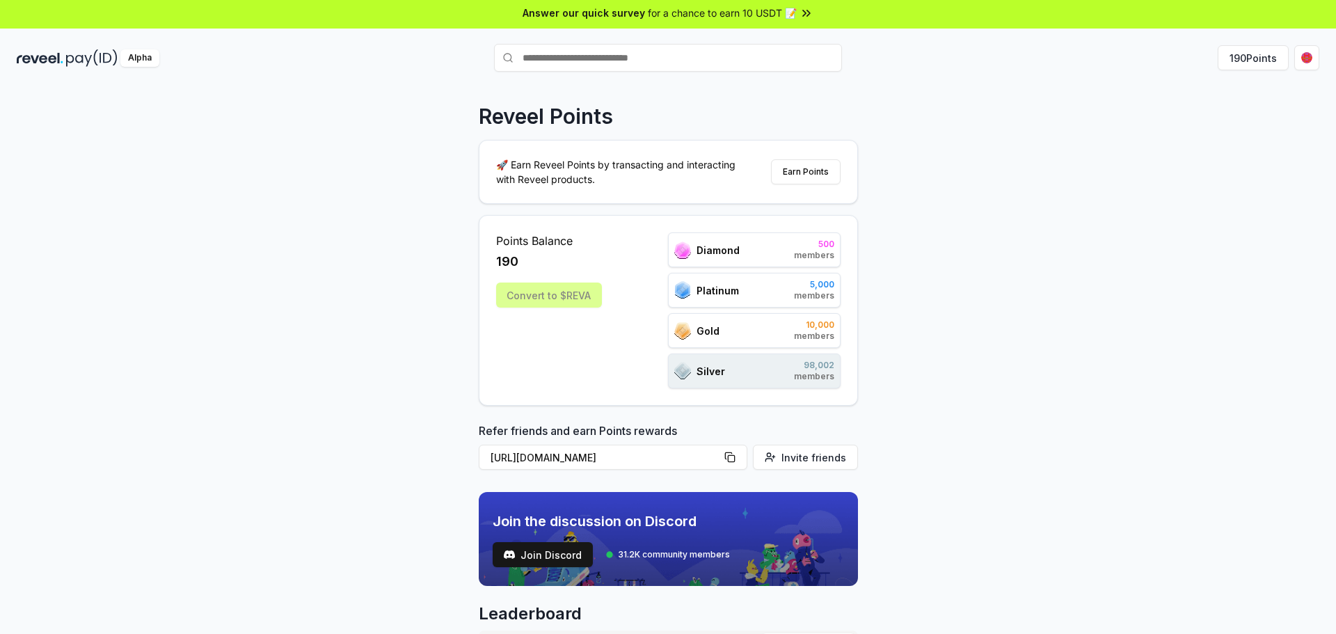
scroll to position [0, 0]
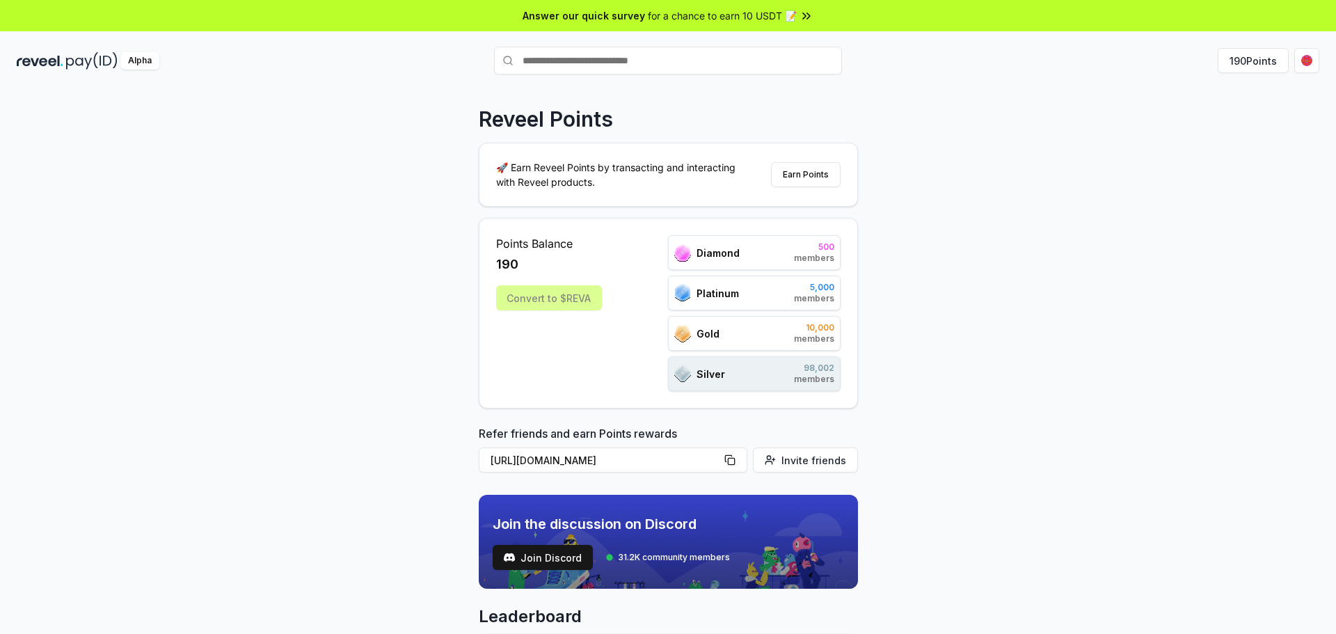
click at [800, 338] on span "members" at bounding box center [814, 338] width 40 height 11
click at [778, 176] on button "Earn Points" at bounding box center [806, 174] width 70 height 25
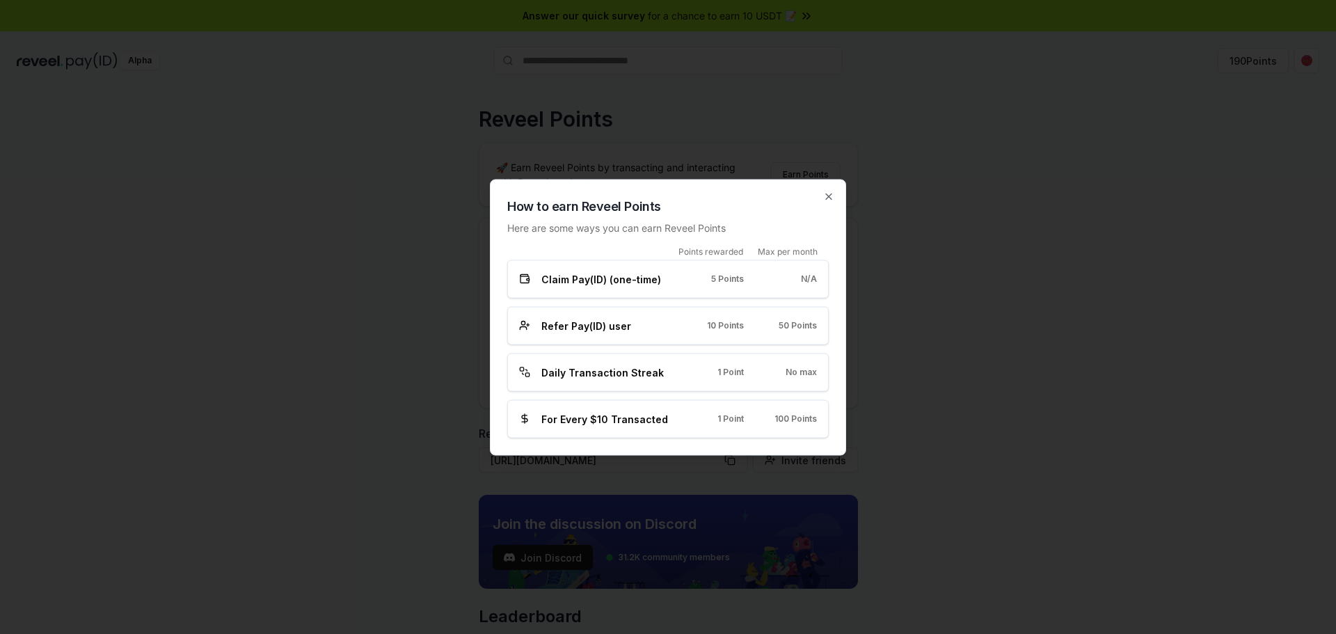
click at [562, 278] on span "Claim Pay(ID) (one-time)" at bounding box center [601, 278] width 120 height 15
click at [566, 278] on span "Claim Pay(ID) (one-time)" at bounding box center [601, 278] width 120 height 15
click at [799, 283] on div "N/A" at bounding box center [791, 278] width 51 height 11
click at [834, 284] on div "How to earn Reveel Points Here are some ways you can earn Reveel Points Points …" at bounding box center [668, 317] width 356 height 276
click at [814, 284] on span "N/A" at bounding box center [809, 278] width 16 height 11
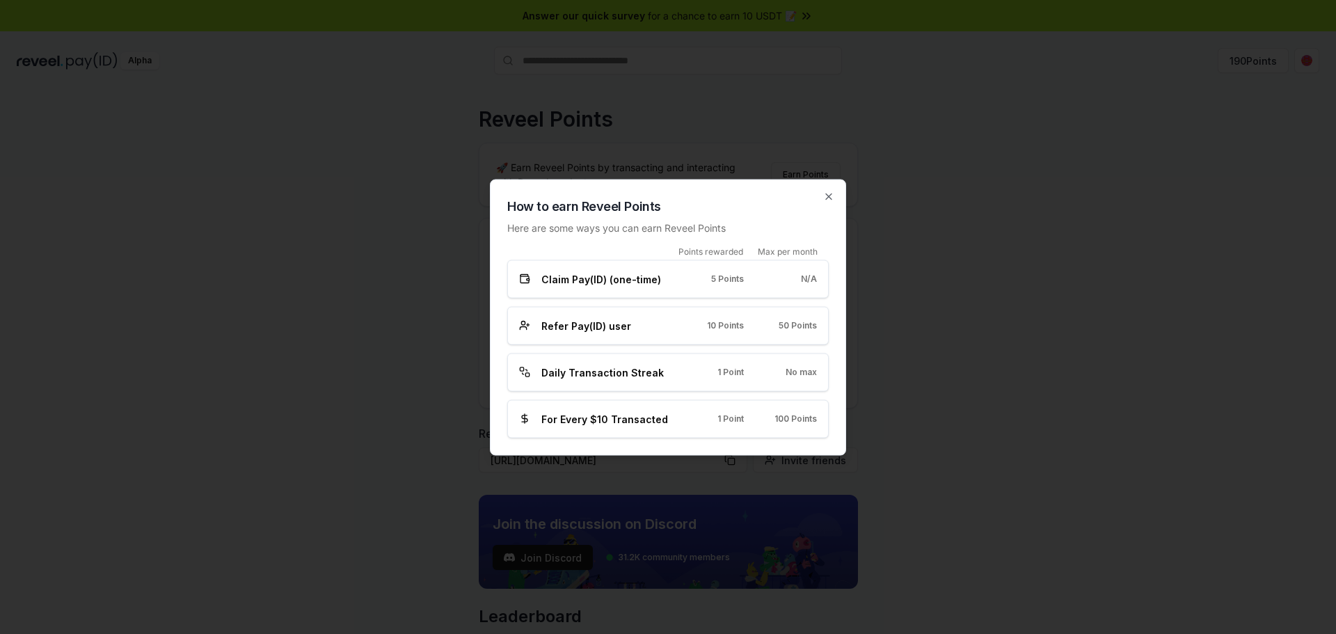
drag, startPoint x: 808, startPoint y: 284, endPoint x: 778, endPoint y: 282, distance: 30.6
click at [803, 284] on span "N/A" at bounding box center [809, 278] width 16 height 11
click at [573, 288] on div "Claim Pay(ID) (one-time) 5 Points N/A" at bounding box center [667, 278] width 321 height 38
click at [524, 282] on icon at bounding box center [524, 278] width 11 height 11
click at [519, 280] on icon at bounding box center [524, 278] width 11 height 11
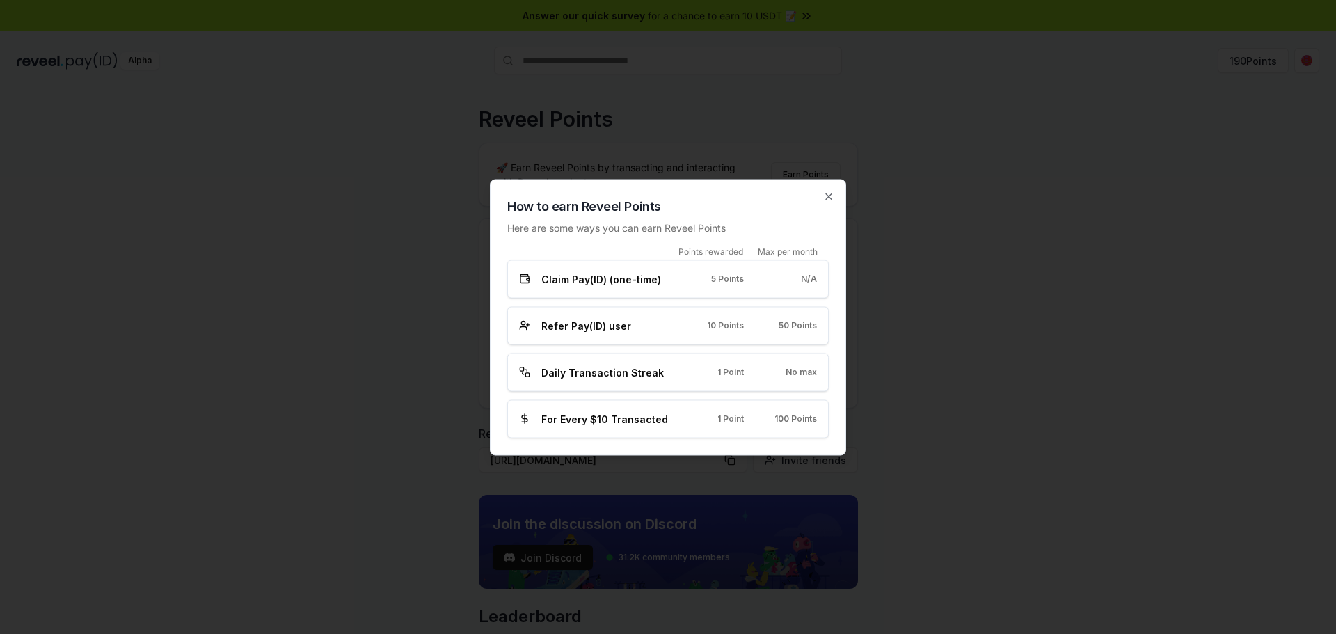
drag, startPoint x: 550, startPoint y: 329, endPoint x: 570, endPoint y: 330, distance: 20.2
click at [552, 330] on span "Refer Pay(ID) user" at bounding box center [586, 325] width 90 height 15
drag, startPoint x: 570, startPoint y: 330, endPoint x: 577, endPoint y: 337, distance: 9.8
click at [575, 334] on div "Refer Pay(ID) user 10 Points 50 Points" at bounding box center [667, 325] width 321 height 38
drag, startPoint x: 584, startPoint y: 358, endPoint x: 593, endPoint y: 367, distance: 13.3
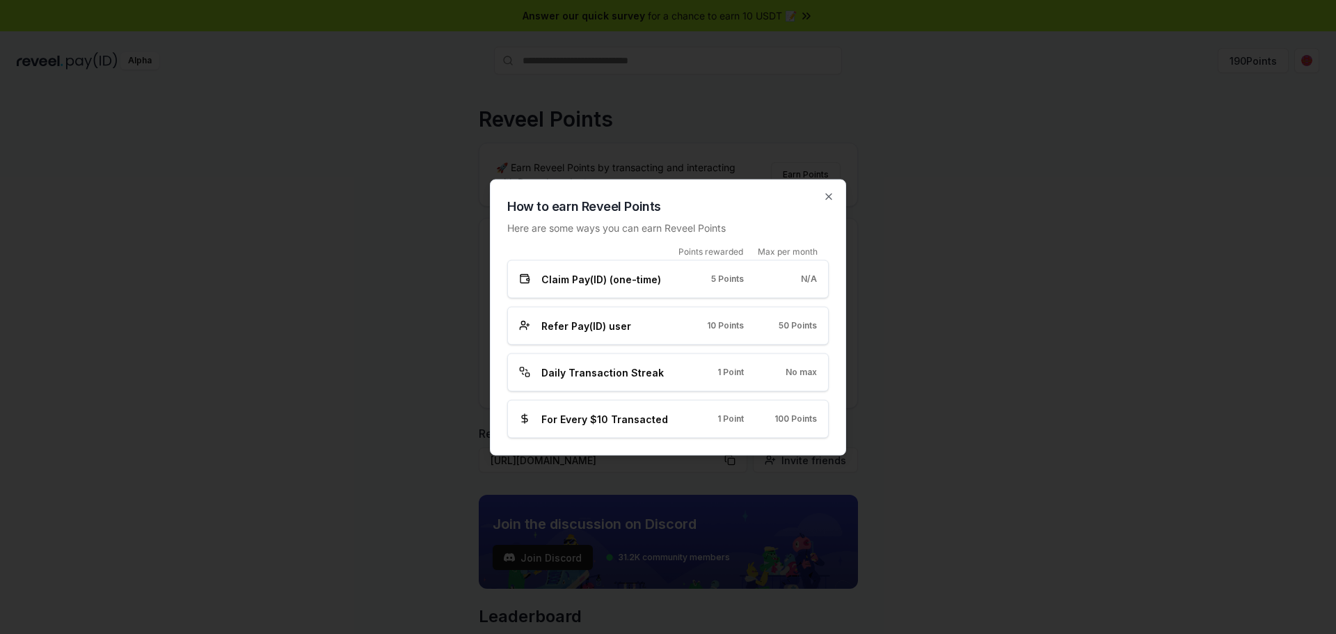
click at [583, 361] on div "Daily Transaction Streak 1 Point No max" at bounding box center [667, 372] width 321 height 38
click at [612, 374] on span "Daily Transaction Streak" at bounding box center [602, 372] width 122 height 15
drag, startPoint x: 625, startPoint y: 405, endPoint x: 611, endPoint y: 415, distance: 17.0
click at [619, 410] on div "Points rewarded Max per month Claim Pay(ID) (one-time) 5 Points N/A Refer Pay(I…" at bounding box center [667, 342] width 321 height 192
click at [584, 425] on span "For Every $10 Transacted" at bounding box center [604, 418] width 127 height 15
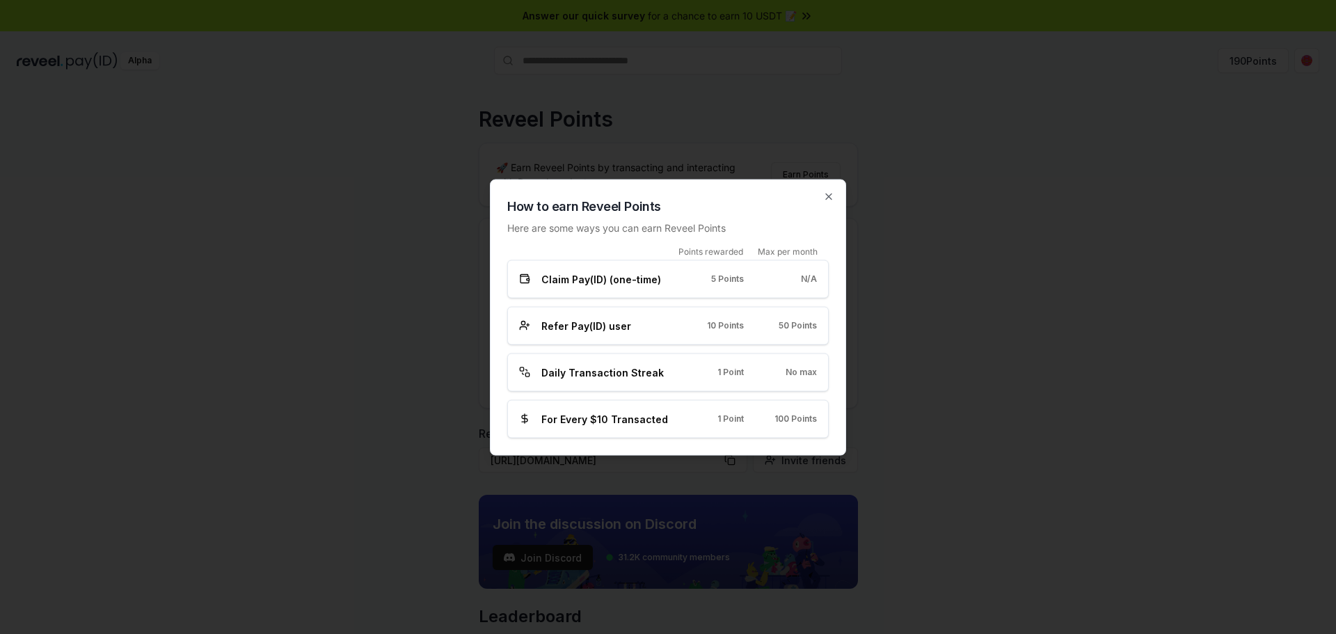
drag, startPoint x: 582, startPoint y: 425, endPoint x: 694, endPoint y: 422, distance: 112.0
click at [590, 425] on span "For Every $10 Transacted" at bounding box center [604, 418] width 127 height 15
drag, startPoint x: 694, startPoint y: 422, endPoint x: 806, endPoint y: 424, distance: 111.3
click at [736, 422] on div "1 Point" at bounding box center [718, 418] width 51 height 11
click at [807, 424] on span "100 Points" at bounding box center [795, 418] width 42 height 11
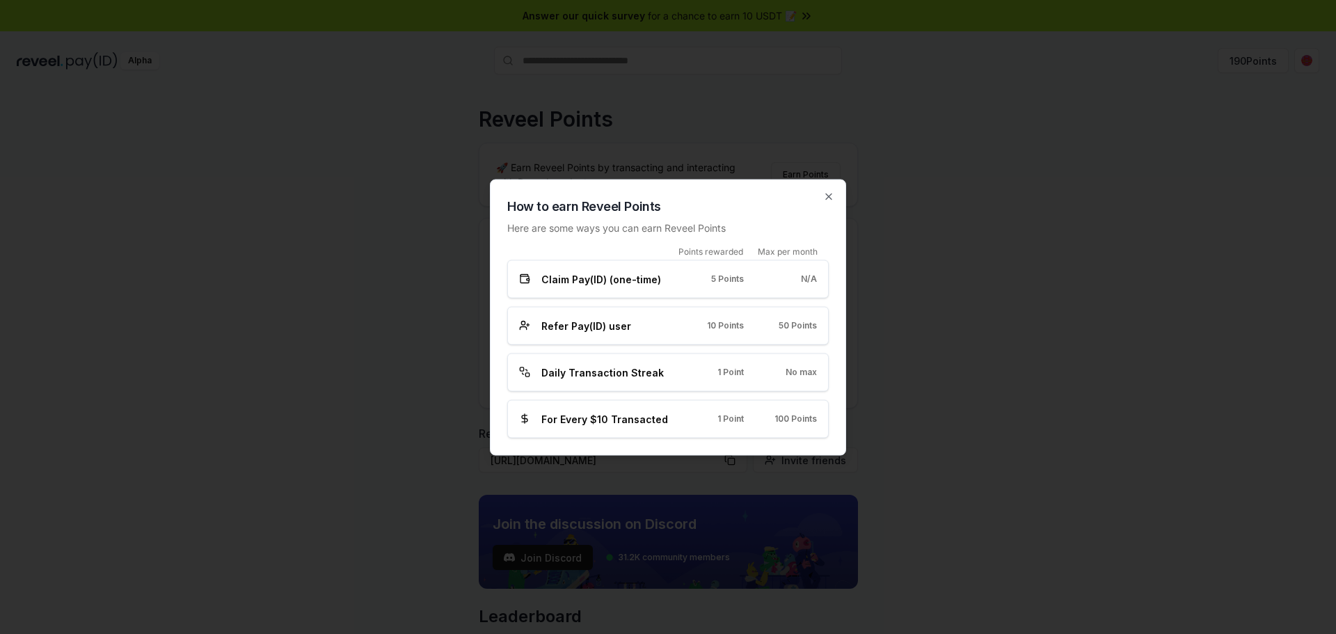
drag, startPoint x: 815, startPoint y: 424, endPoint x: 818, endPoint y: 389, distance: 34.9
click at [816, 422] on span "100 Points" at bounding box center [795, 418] width 42 height 11
click at [824, 192] on icon "button" at bounding box center [828, 196] width 11 height 11
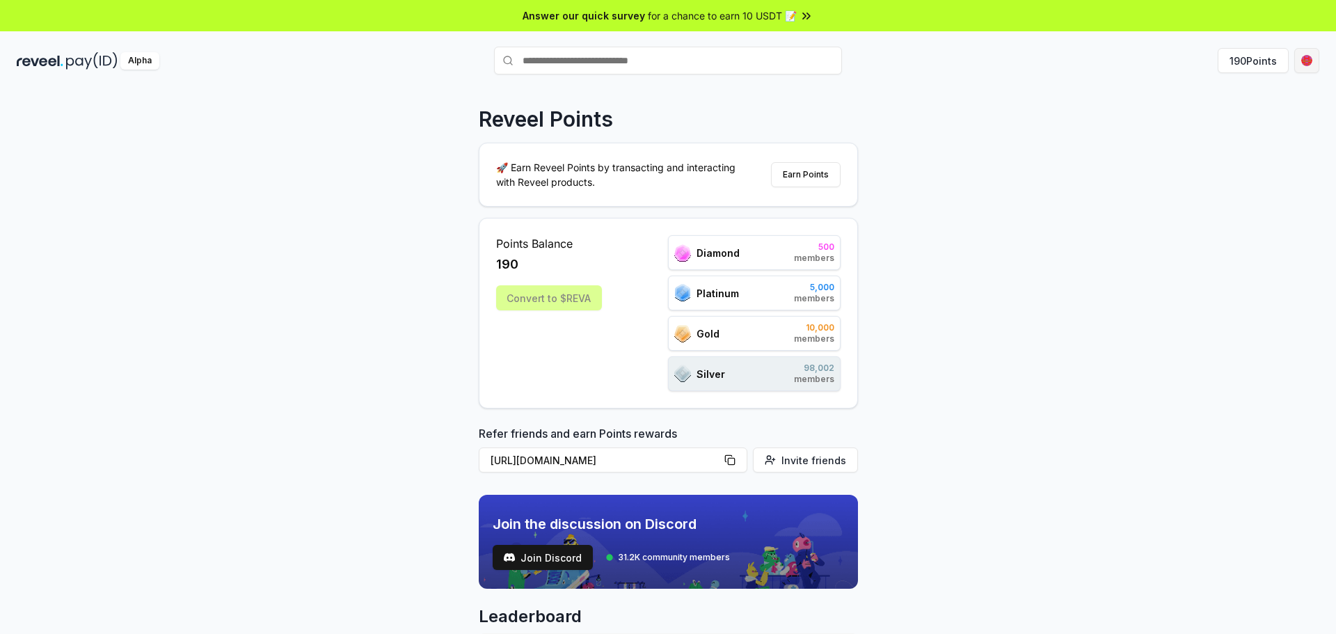
click at [1311, 65] on html "Answer our quick survey for a chance to earn 10 USDT 📝 Alpha 190 Points Reveel …" at bounding box center [668, 317] width 1336 height 634
click at [1213, 149] on div "View Profile" at bounding box center [1241, 150] width 154 height 23
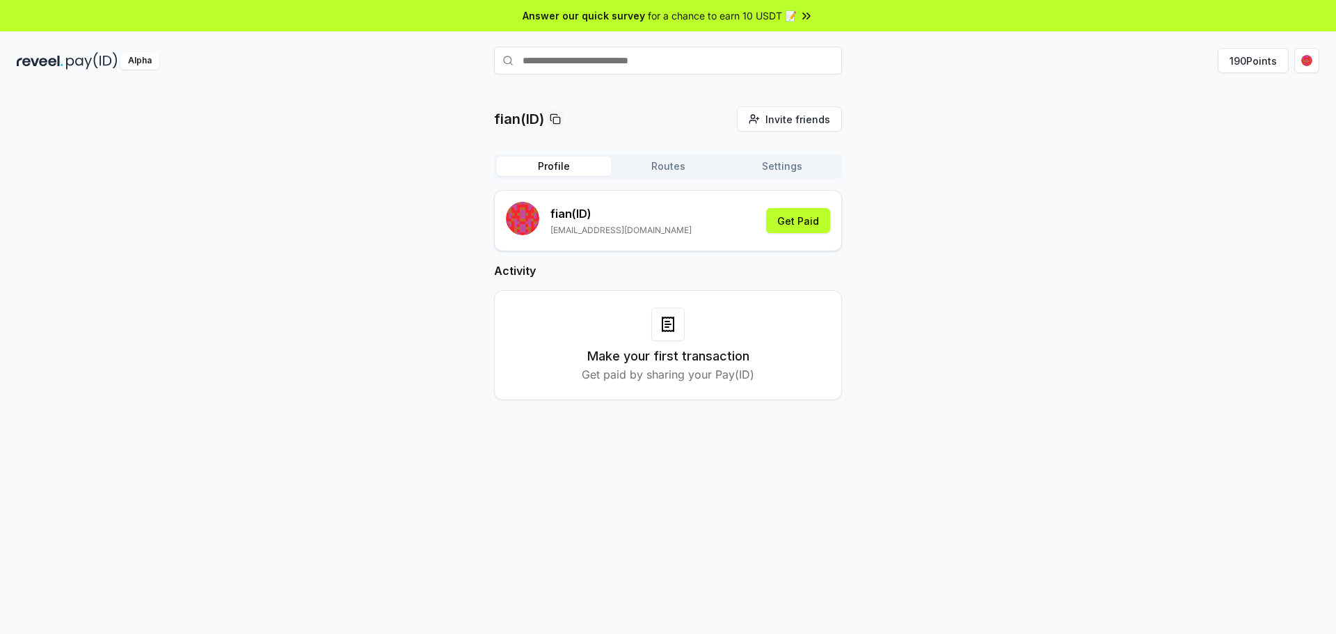
click at [519, 221] on rect "submit" at bounding box center [522, 218] width 33 height 33
click at [799, 221] on button "Get Paid" at bounding box center [798, 220] width 64 height 25
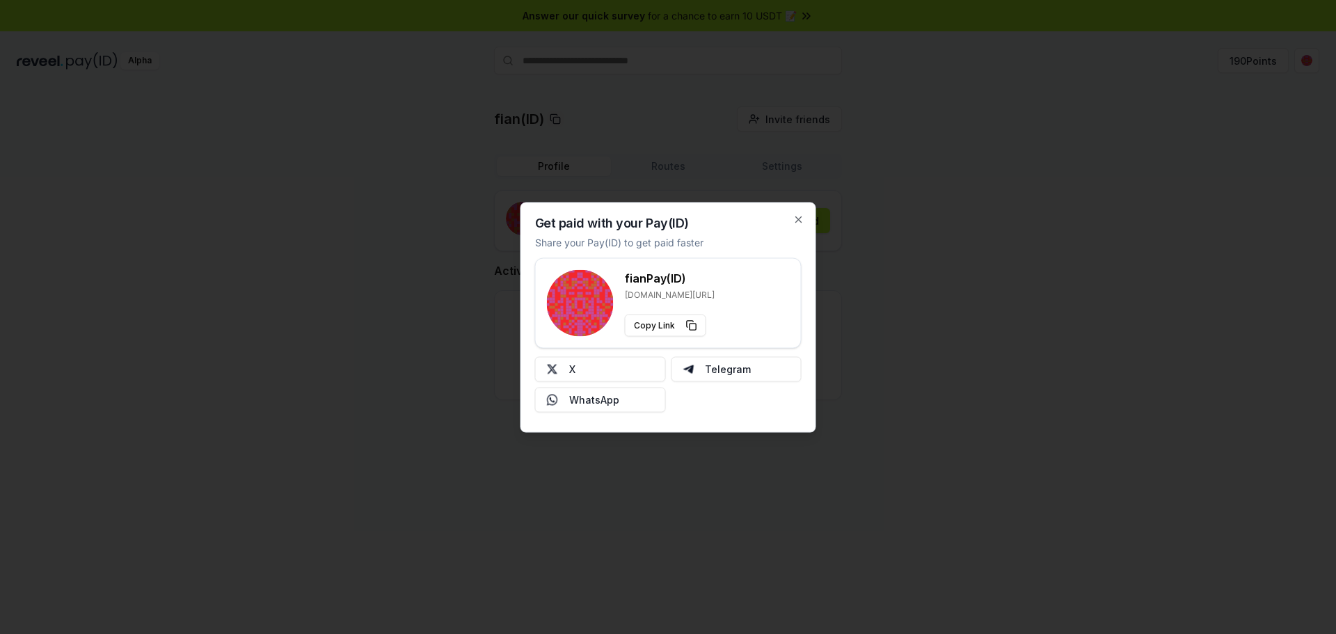
click at [964, 365] on div at bounding box center [668, 317] width 1336 height 634
